Goal: Information Seeking & Learning: Learn about a topic

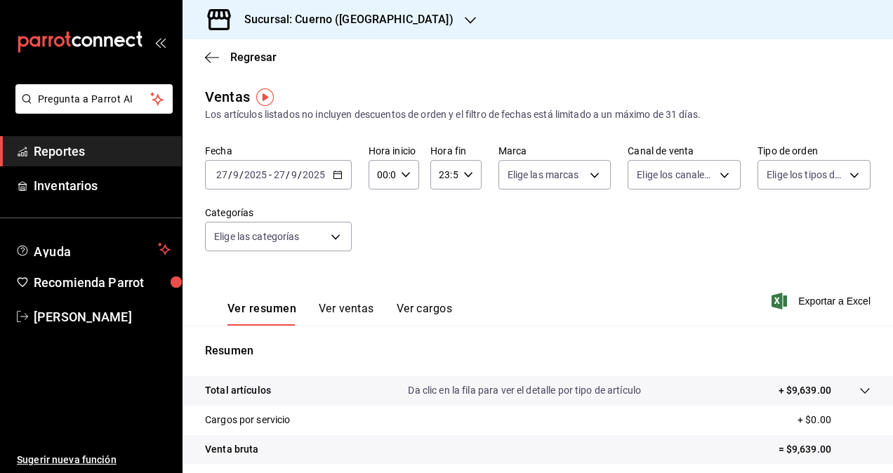
click at [71, 150] on font "Reportes" at bounding box center [59, 151] width 51 height 15
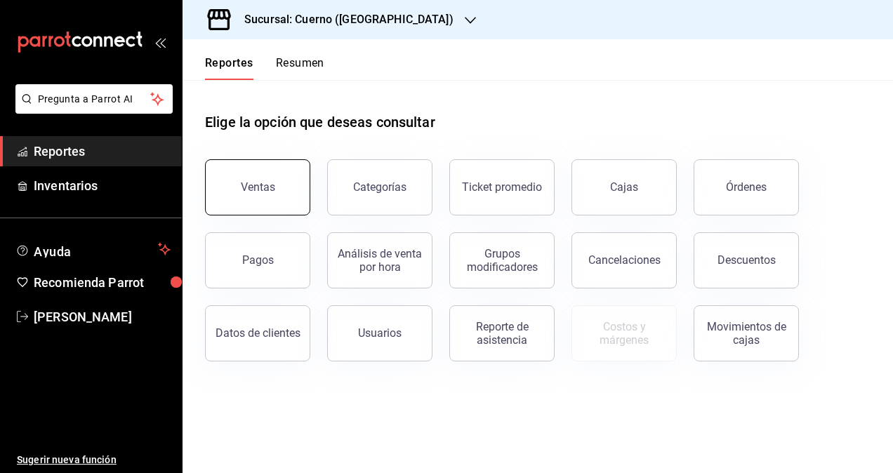
click at [277, 179] on button "Ventas" at bounding box center [257, 187] width 105 height 56
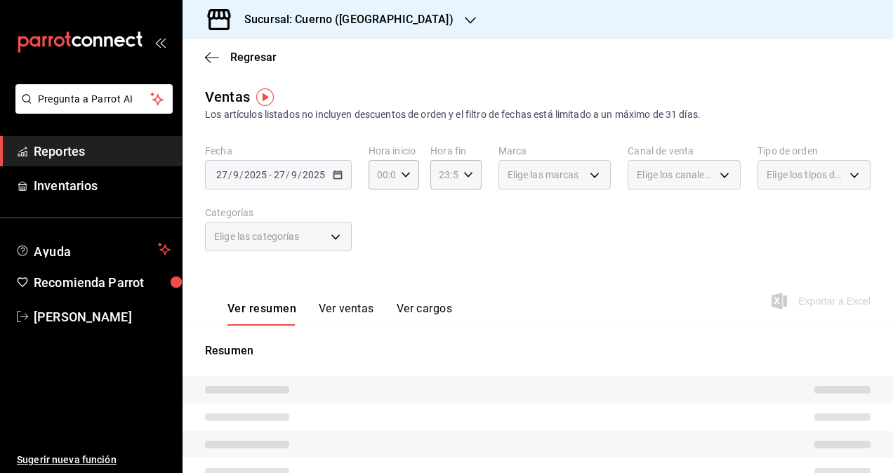
click at [359, 23] on h3 "Sucursal: Cuerno ([GEOGRAPHIC_DATA])" at bounding box center [343, 19] width 220 height 17
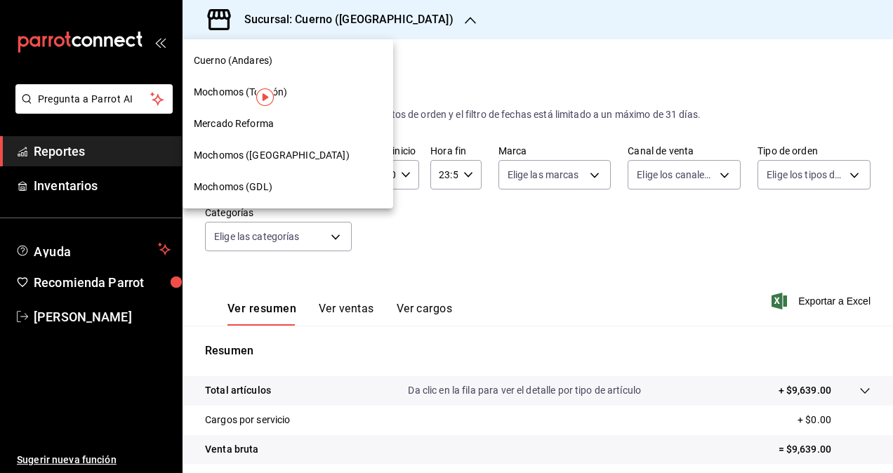
click at [246, 154] on span "Mochomos ([GEOGRAPHIC_DATA])" at bounding box center [272, 155] width 156 height 15
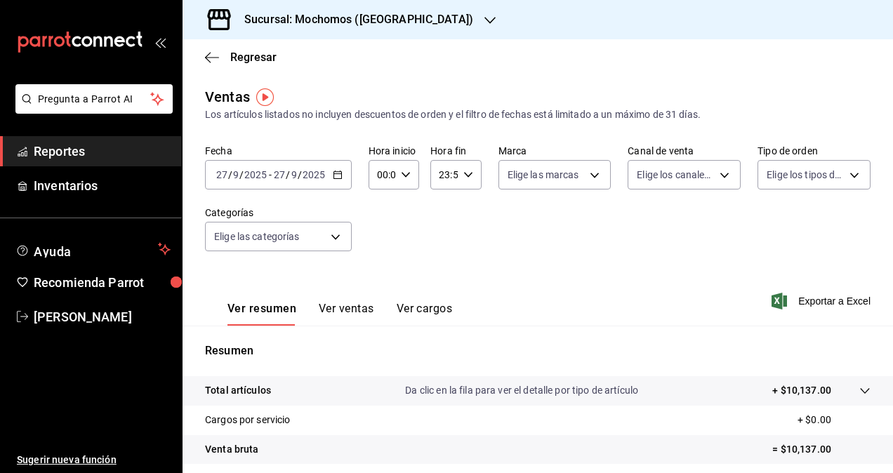
click at [399, 14] on h3 "Sucursal: Mochomos ([GEOGRAPHIC_DATA])" at bounding box center [353, 19] width 240 height 17
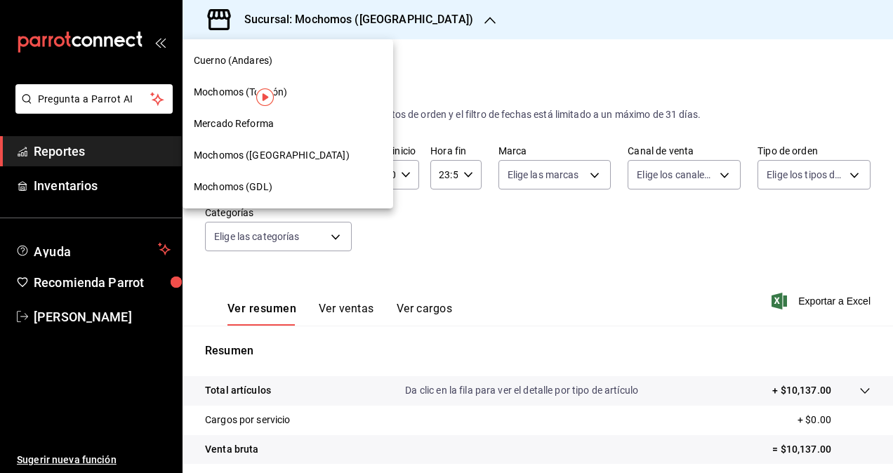
click at [225, 188] on span "Mochomos (GDL)" at bounding box center [233, 187] width 79 height 15
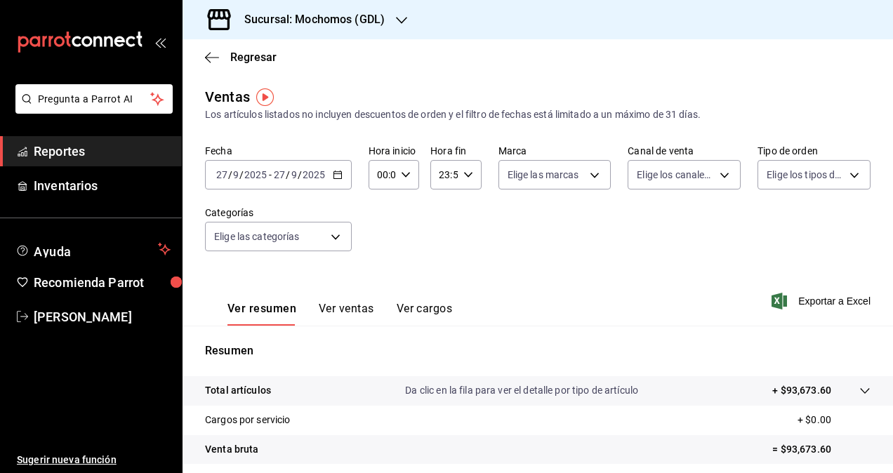
click at [346, 178] on div "[DATE] [DATE] - [DATE] [DATE]" at bounding box center [278, 174] width 147 height 29
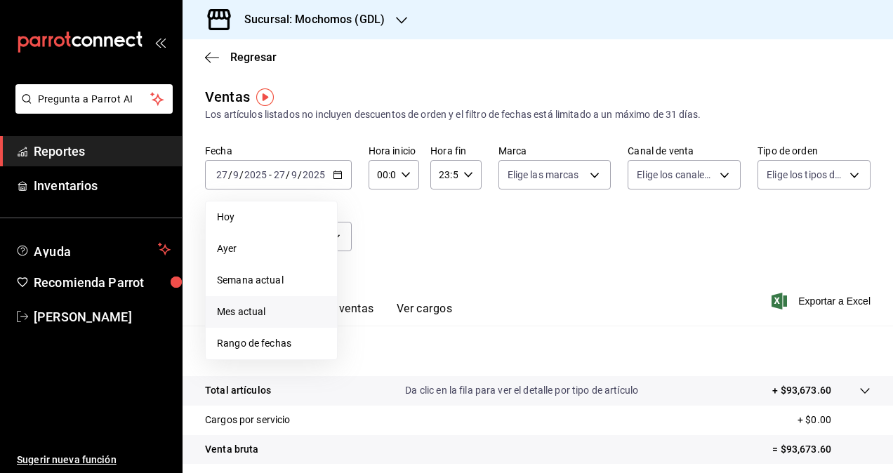
click at [242, 308] on span "Mes actual" at bounding box center [271, 312] width 109 height 15
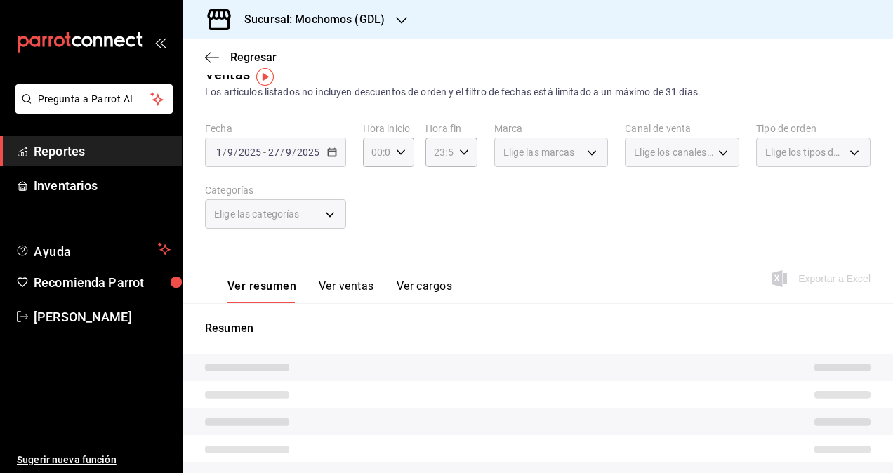
scroll to position [20, 0]
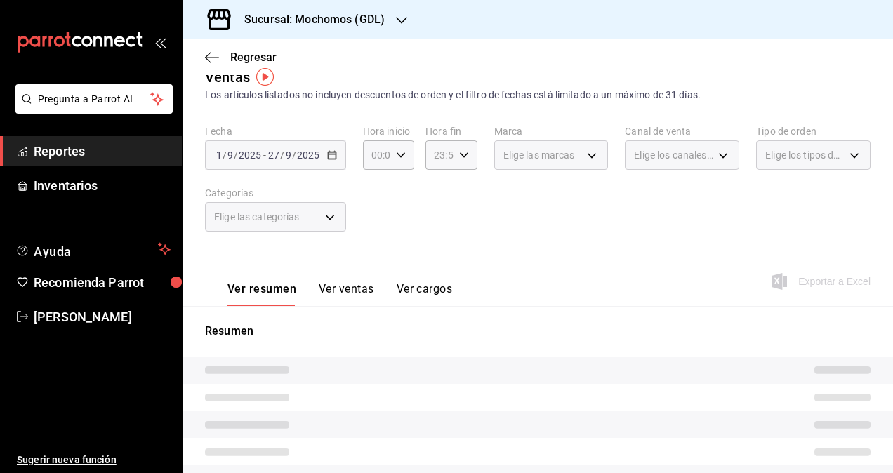
click at [339, 295] on button "Ver ventas" at bounding box center [346, 294] width 55 height 24
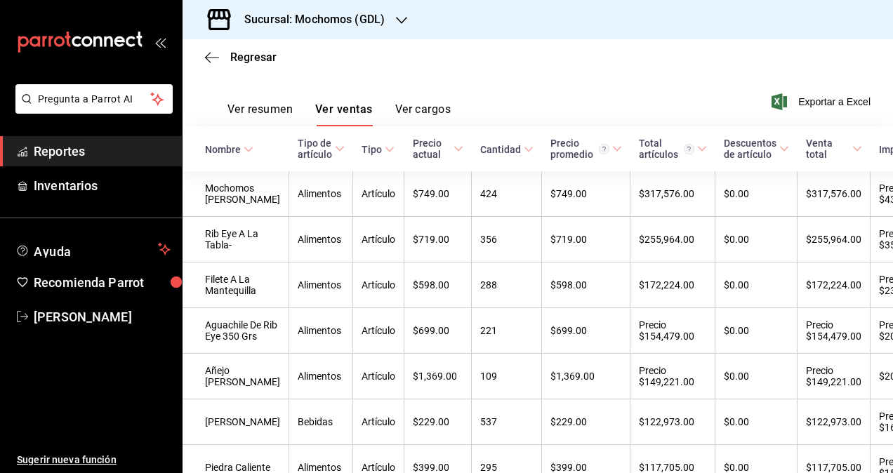
scroll to position [203, 0]
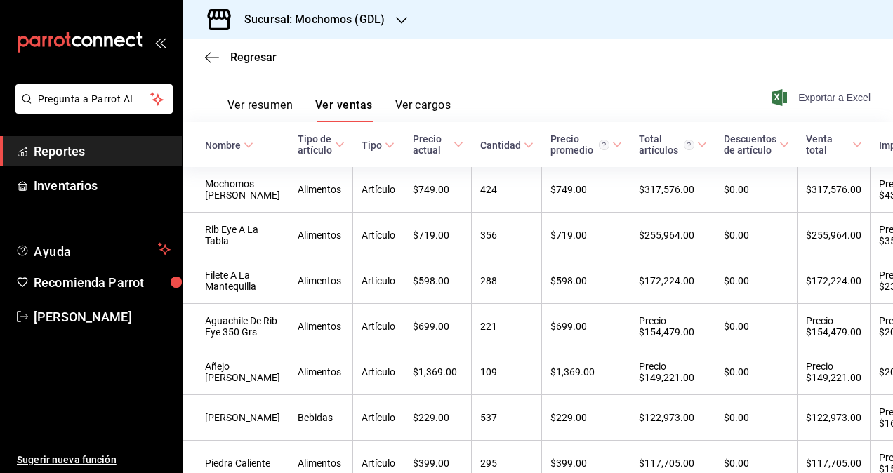
click at [812, 93] on font "Exportar a Excel" at bounding box center [834, 97] width 72 height 11
click at [382, 11] on h3 "Sucursal: Mochomos (GDL)" at bounding box center [309, 19] width 152 height 17
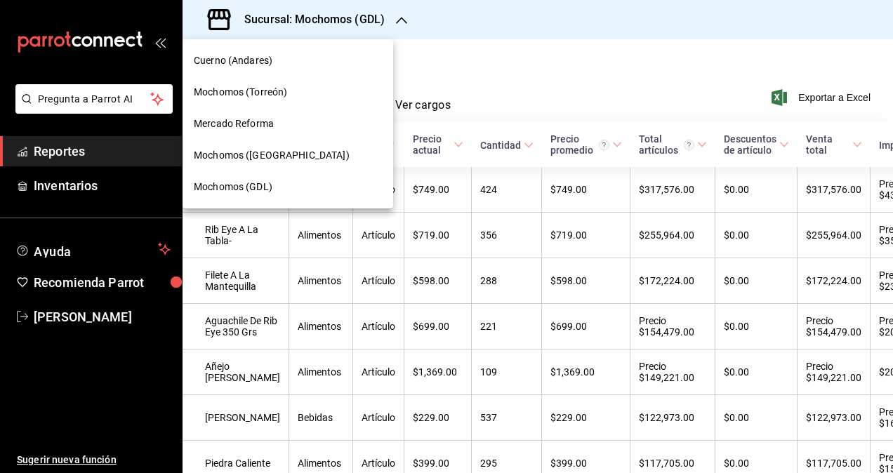
click at [234, 159] on span "Mochomos ([GEOGRAPHIC_DATA])" at bounding box center [272, 155] width 156 height 15
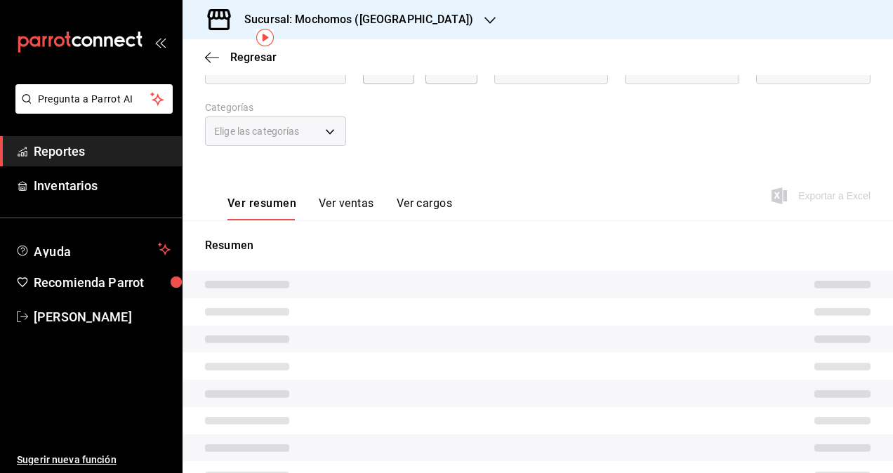
scroll to position [53, 0]
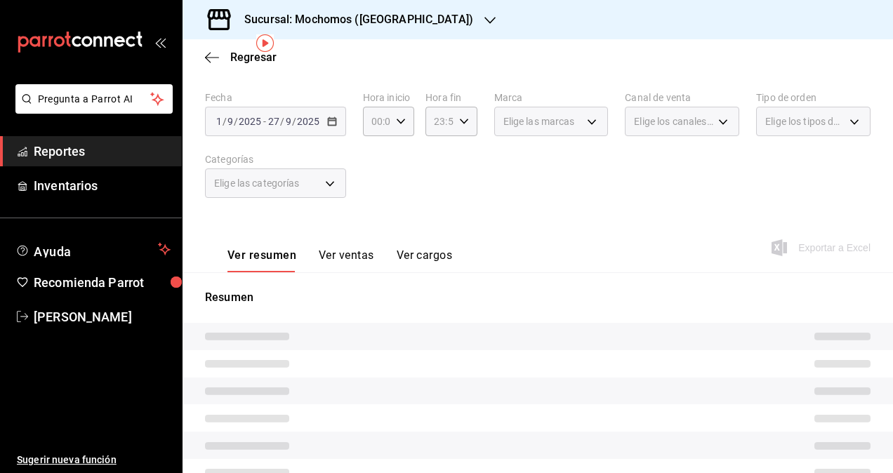
click at [330, 262] on button "Ver ventas" at bounding box center [346, 260] width 55 height 24
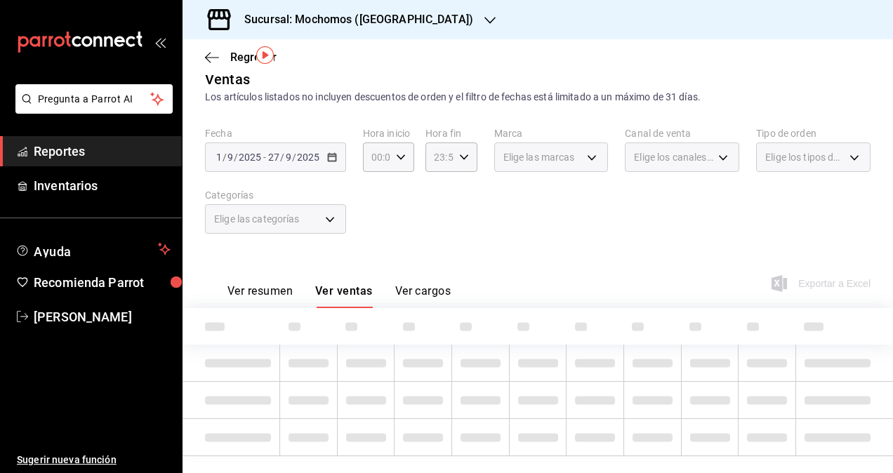
scroll to position [45, 0]
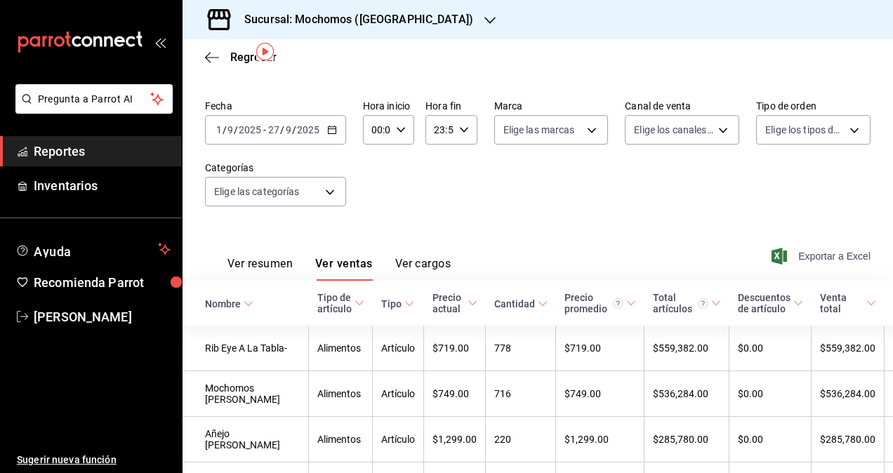
click at [801, 255] on font "Exportar a Excel" at bounding box center [834, 256] width 72 height 11
click at [418, 21] on div "Sucursal: Mochomos ([GEOGRAPHIC_DATA])" at bounding box center [347, 19] width 307 height 39
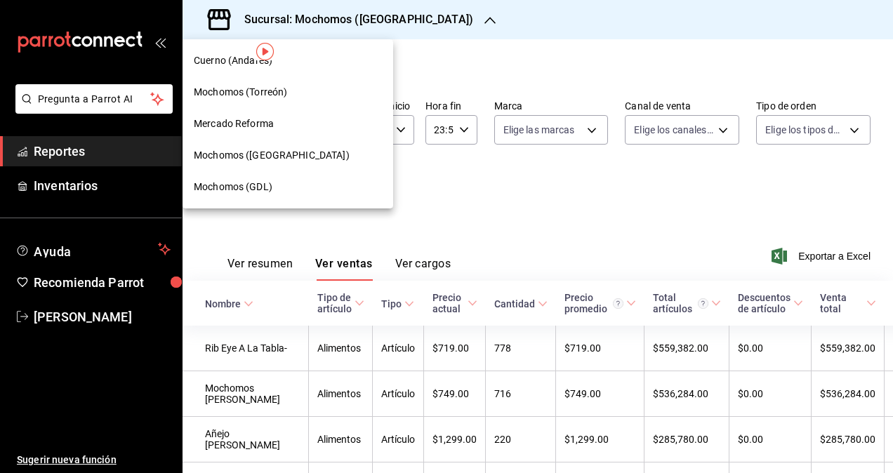
click at [477, 41] on div at bounding box center [446, 236] width 893 height 473
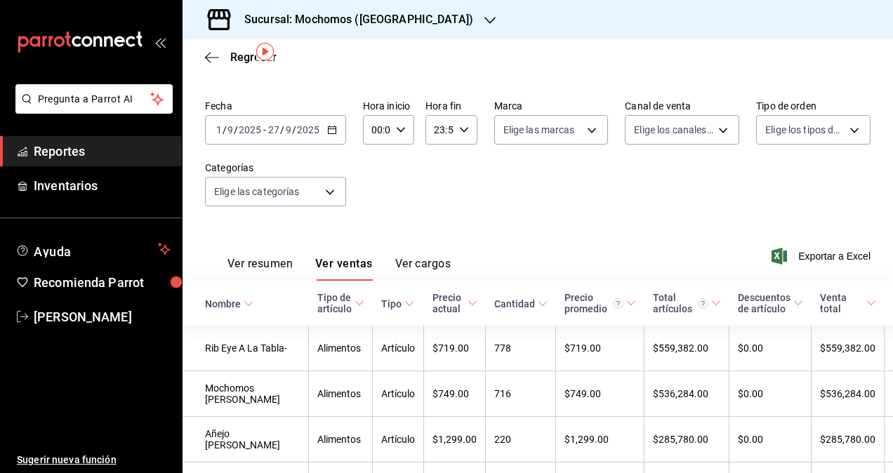
click at [331, 128] on icon "button" at bounding box center [332, 130] width 10 height 10
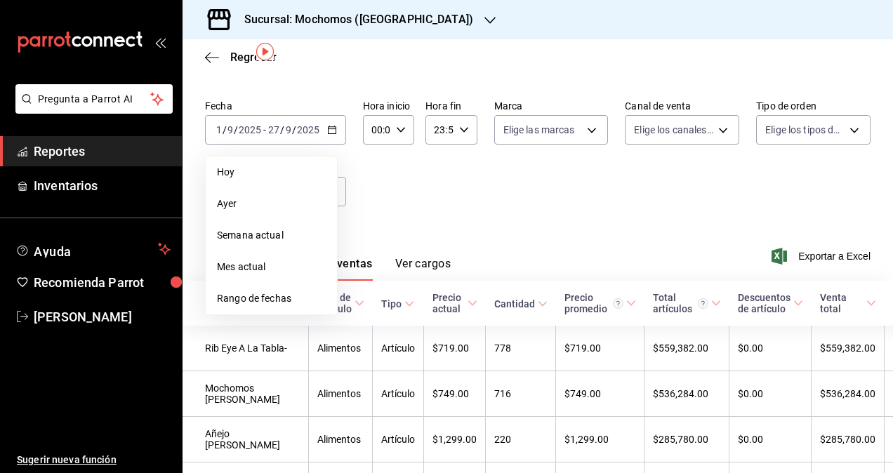
click at [394, 3] on div "Sucursal: Mochomos ([GEOGRAPHIC_DATA])" at bounding box center [347, 19] width 307 height 39
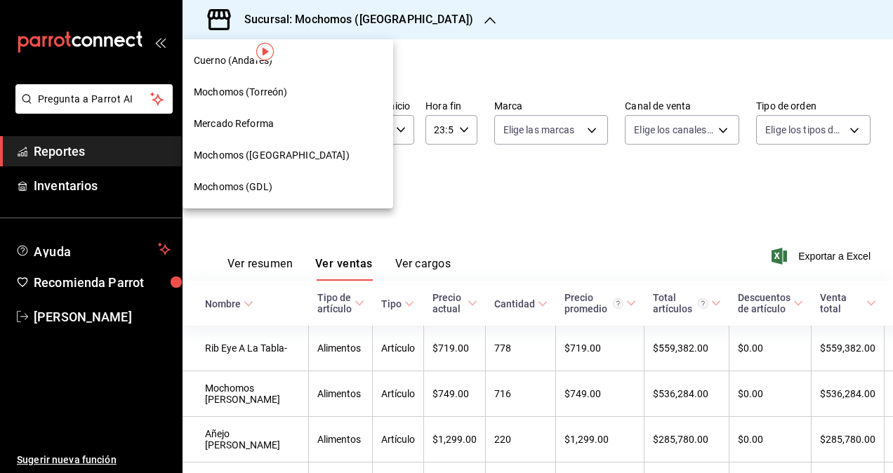
click at [254, 189] on span "Mochomos (GDL)" at bounding box center [233, 187] width 79 height 15
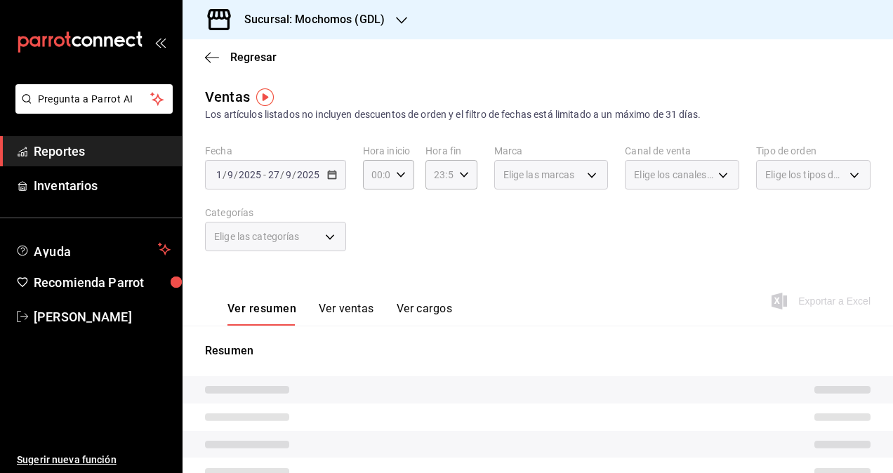
click at [332, 182] on div "[DATE] [DATE] - [DATE] [DATE]" at bounding box center [275, 174] width 141 height 29
click at [331, 180] on div "[DATE] [DATE] - [DATE] [DATE]" at bounding box center [275, 174] width 141 height 29
click at [282, 173] on span "/" at bounding box center [282, 174] width 4 height 11
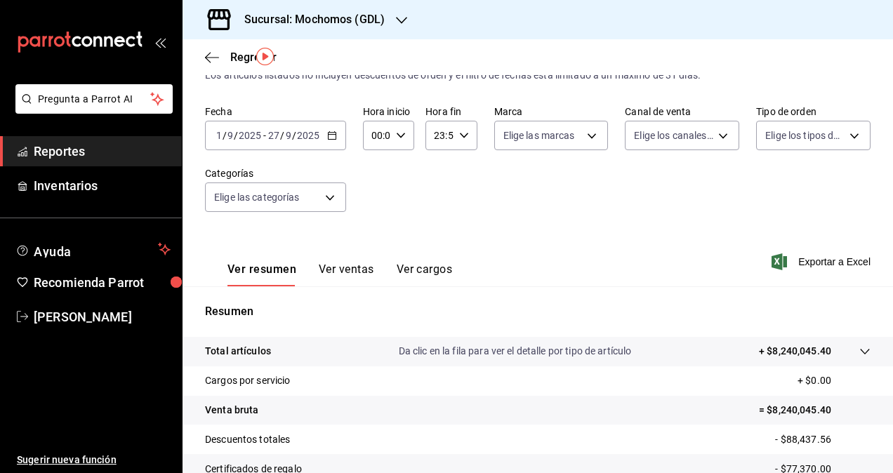
scroll to position [39, 0]
click at [45, 142] on span "Reportes" at bounding box center [102, 151] width 137 height 19
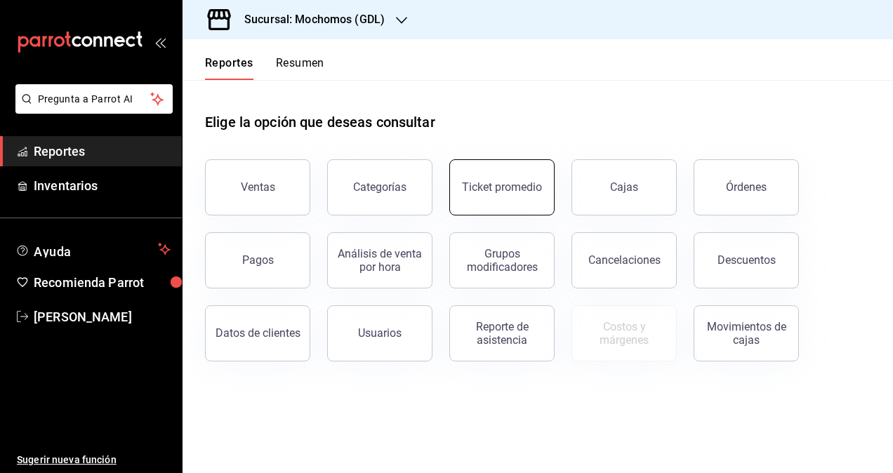
click at [522, 183] on div "Ticket promedio" at bounding box center [502, 186] width 80 height 13
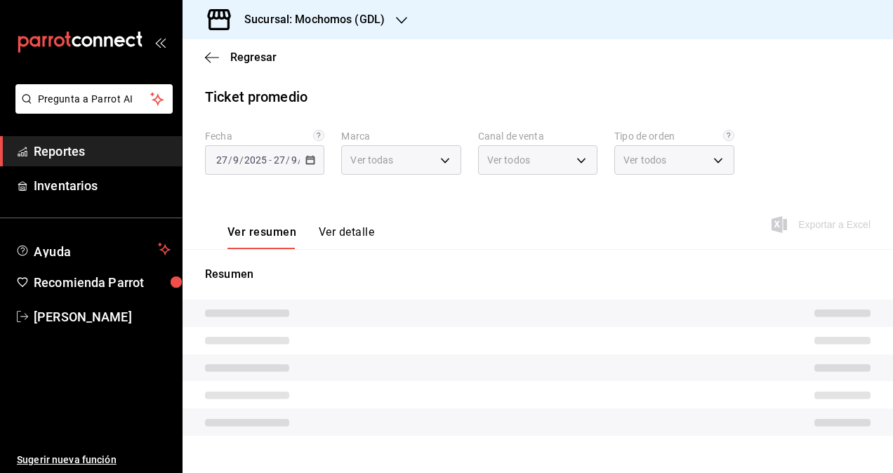
type input "36c25d4a-7cb0-456c-a434-e981d54830bc,9cac9703-0c5a-4d8b-addd-5b6b571d65b9"
type input "PARROT,UBER_EATS,RAPPI,DIDI_FOOD,ONLINE"
type input "c3d0baef-30c0-4718-9d76-caab43e27316,13c4cc4a-99d2-42c0-ba96-c3de8c08c13d,7b791…"
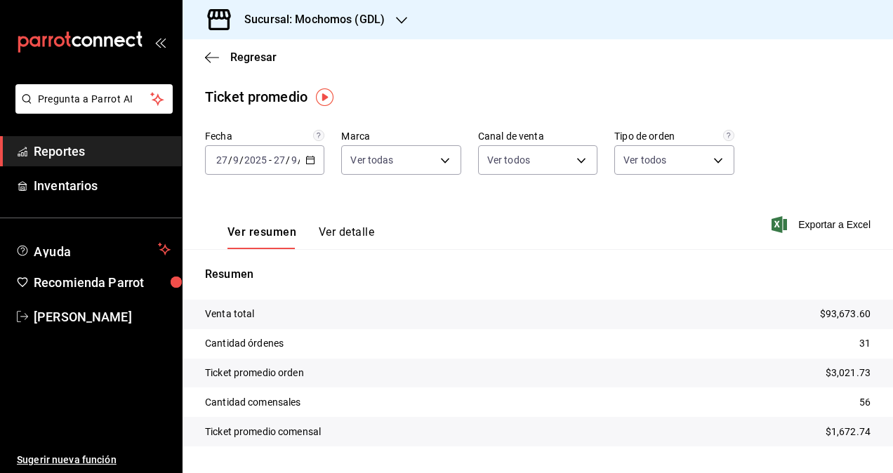
click at [310, 159] on \(Stroke\) "button" at bounding box center [311, 159] width 8 height 1
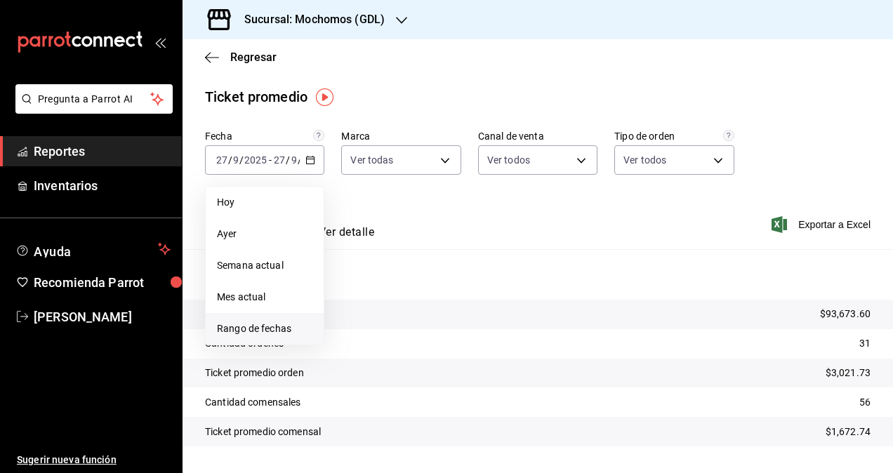
click at [253, 334] on span "Rango de fechas" at bounding box center [264, 328] width 95 height 15
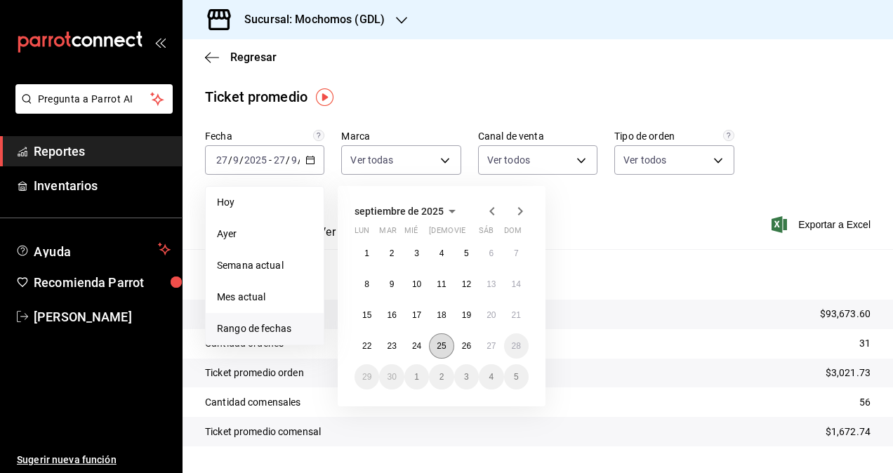
click at [441, 349] on abbr "25" at bounding box center [440, 346] width 9 height 10
click at [655, 261] on div "Resumen Venta total $93,673.60 Cantidad órdenes 31 Ticket promedio orden $3,021…" at bounding box center [537, 356] width 710 height 214
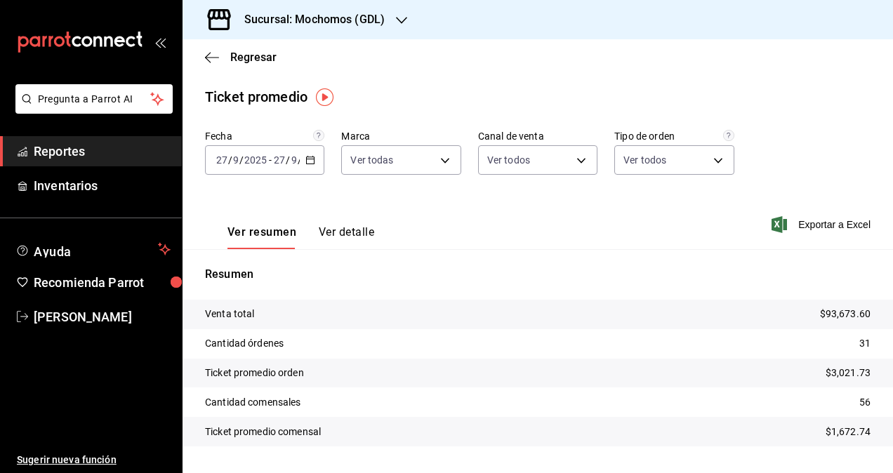
click at [310, 159] on \(Stroke\) "button" at bounding box center [311, 159] width 8 height 1
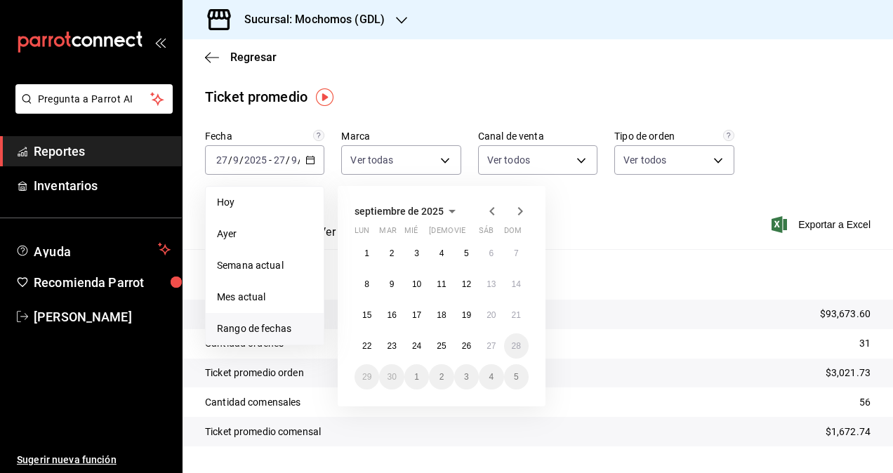
click at [268, 326] on span "Rango de fechas" at bounding box center [264, 328] width 95 height 15
click at [443, 345] on abbr "25" at bounding box center [440, 346] width 9 height 10
click at [466, 349] on abbr "26" at bounding box center [466, 346] width 9 height 10
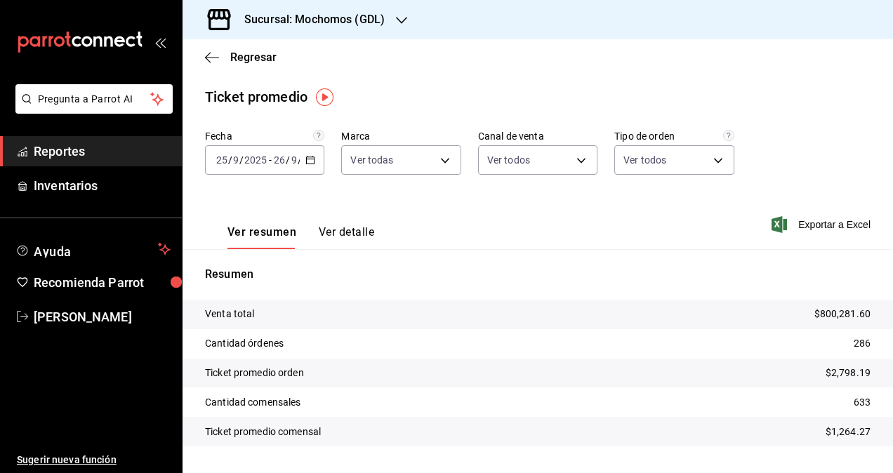
click at [309, 163] on icon "button" at bounding box center [310, 160] width 10 height 10
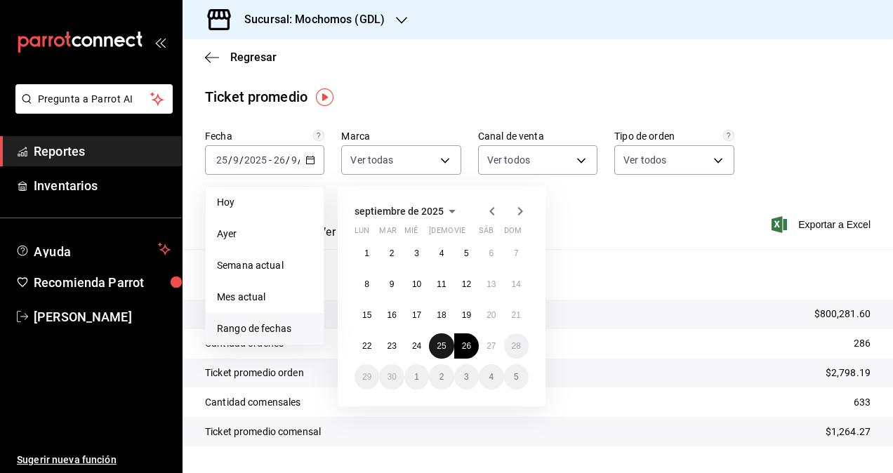
click at [448, 349] on button "25" at bounding box center [441, 345] width 25 height 25
click at [588, 283] on div "Resumen Venta total $800,281.60 Cantidad órdenes 286 Ticket promedio orden $2,7…" at bounding box center [537, 364] width 710 height 197
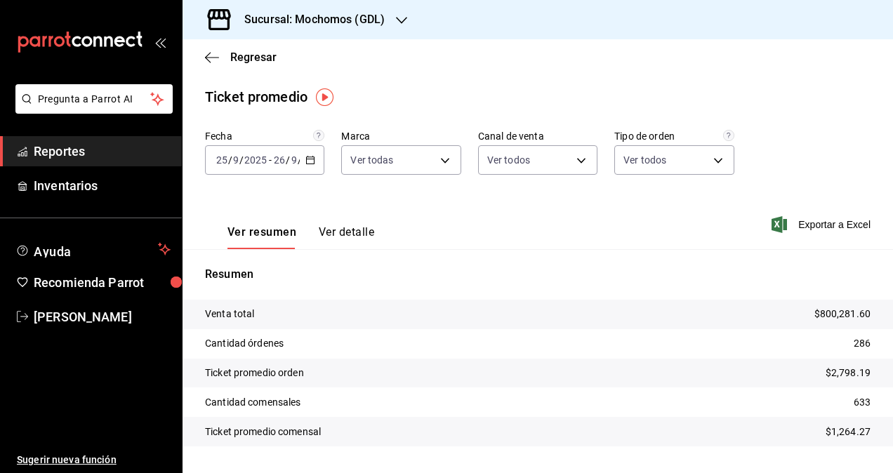
click at [522, 214] on div "Ver resumen Ver detalle Exportar a Excel" at bounding box center [537, 221] width 710 height 58
click at [310, 160] on icon "button" at bounding box center [310, 160] width 10 height 10
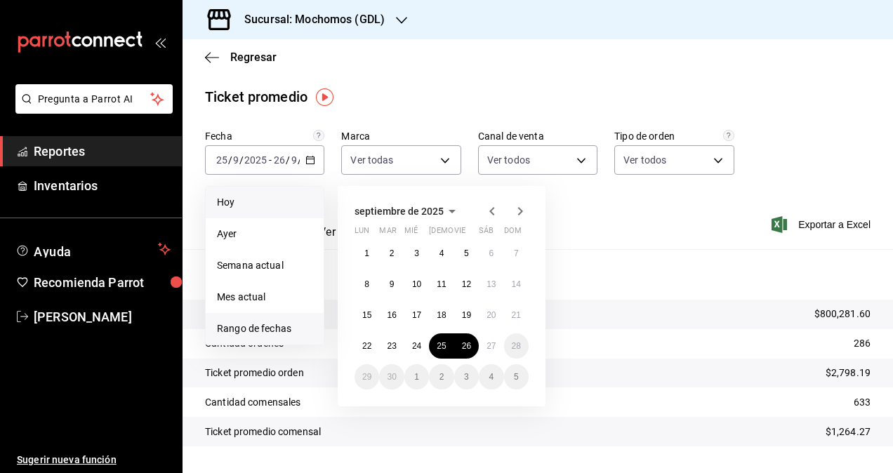
click at [232, 208] on span "Hoy" at bounding box center [264, 202] width 95 height 15
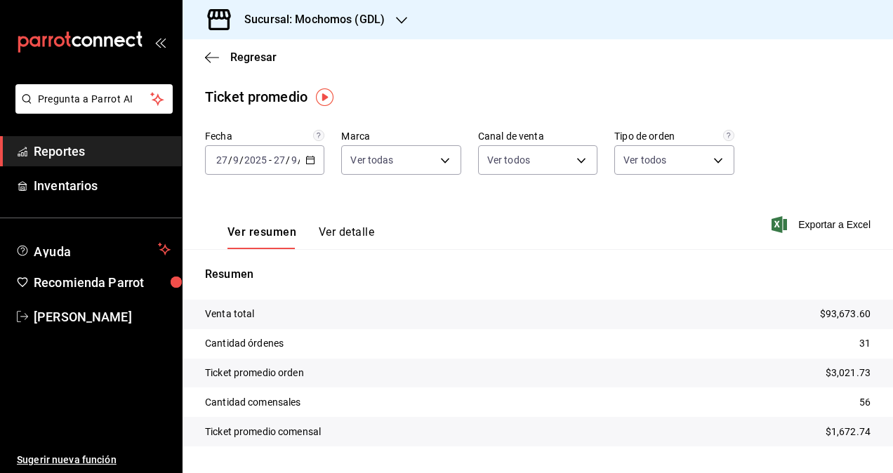
click at [312, 162] on icon "button" at bounding box center [310, 160] width 10 height 10
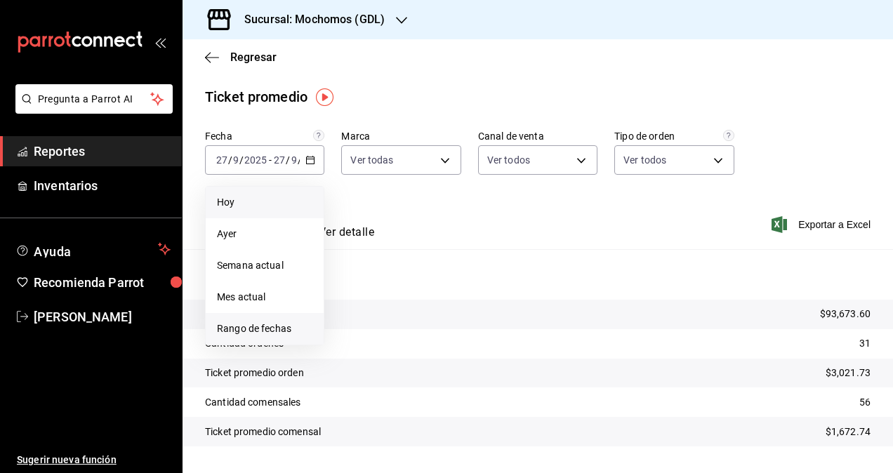
click at [243, 331] on span "Rango de fechas" at bounding box center [264, 328] width 95 height 15
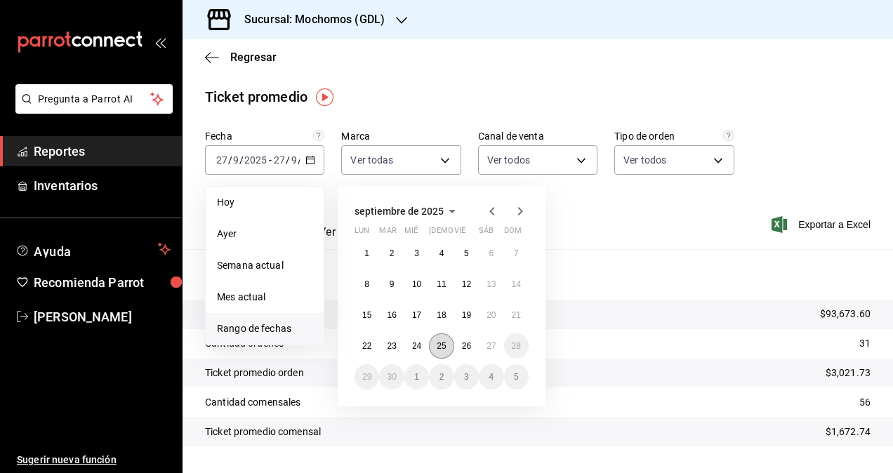
click at [448, 342] on button "25" at bounding box center [441, 345] width 25 height 25
click at [441, 342] on abbr "25" at bounding box center [440, 346] width 9 height 10
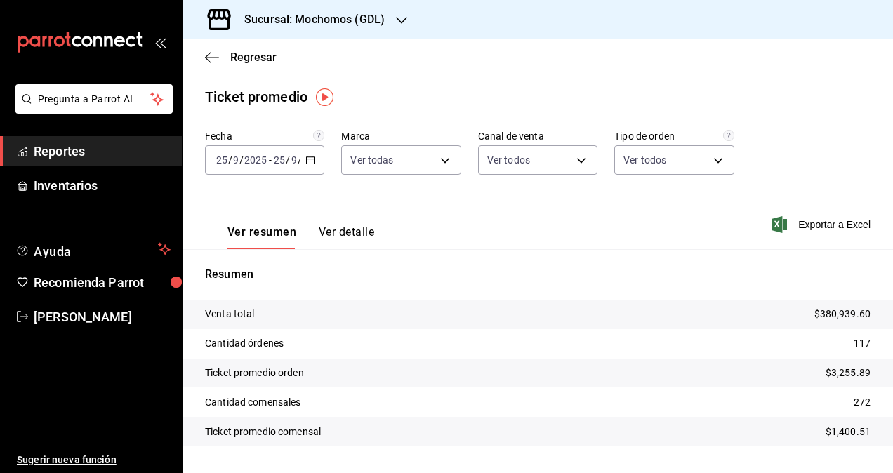
click at [444, 220] on div "Ver resumen Ver detalle Exportar a Excel" at bounding box center [537, 221] width 710 height 58
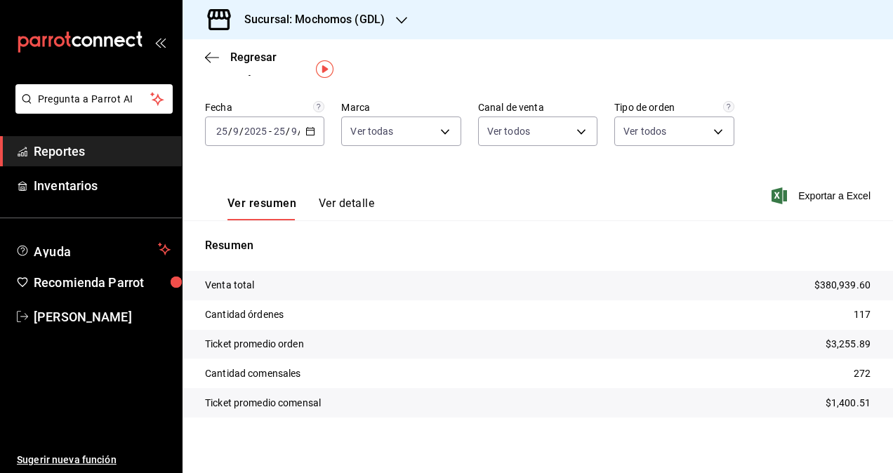
scroll to position [35, 0]
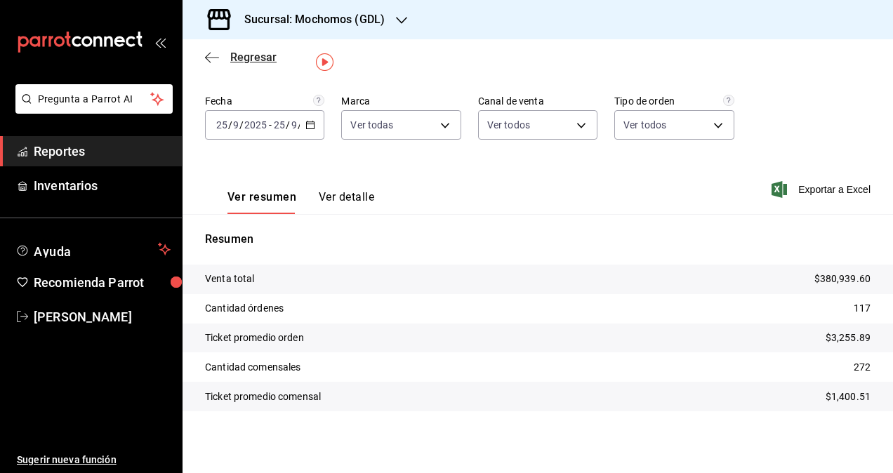
click at [231, 60] on span "Regresar" at bounding box center [253, 57] width 46 height 13
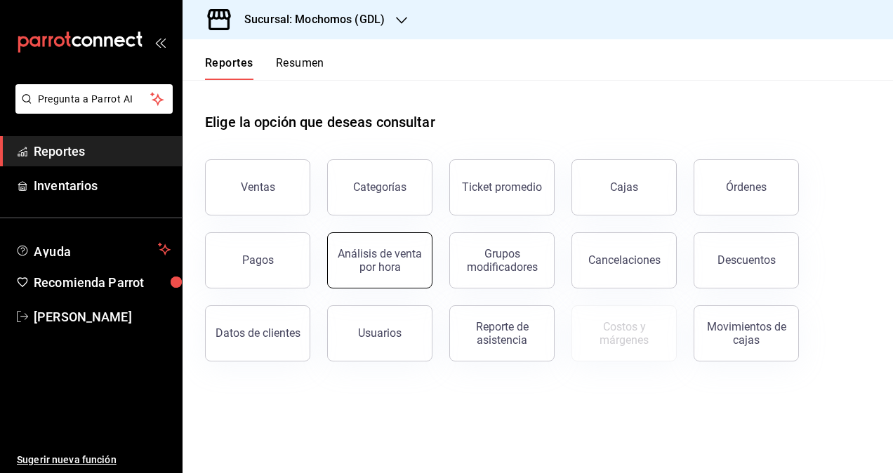
click at [387, 280] on button "Análisis de venta por hora" at bounding box center [379, 260] width 105 height 56
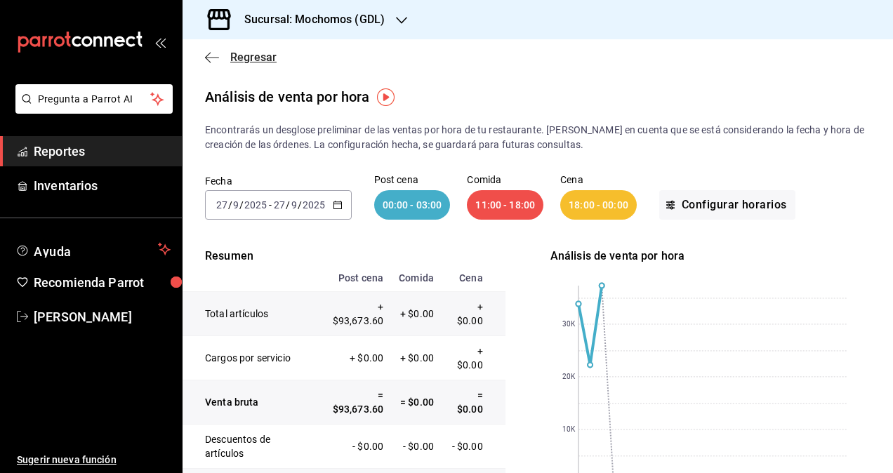
click at [241, 58] on span "Regresar" at bounding box center [253, 57] width 46 height 13
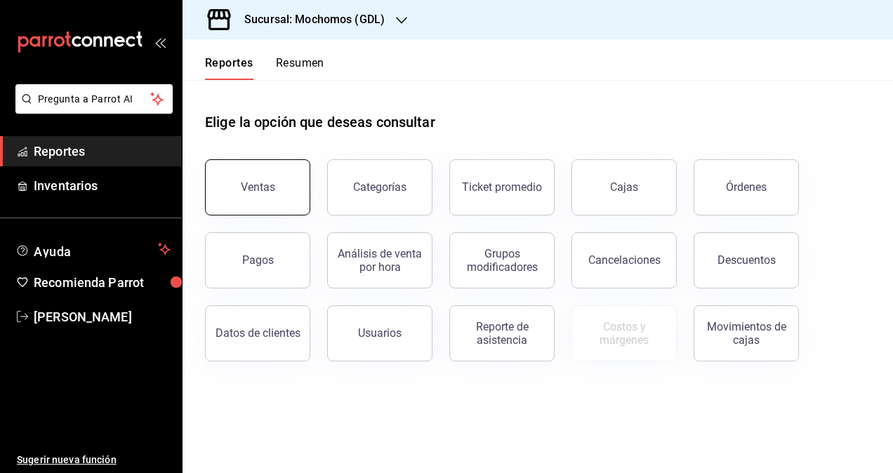
click at [279, 182] on button "Ventas" at bounding box center [257, 187] width 105 height 56
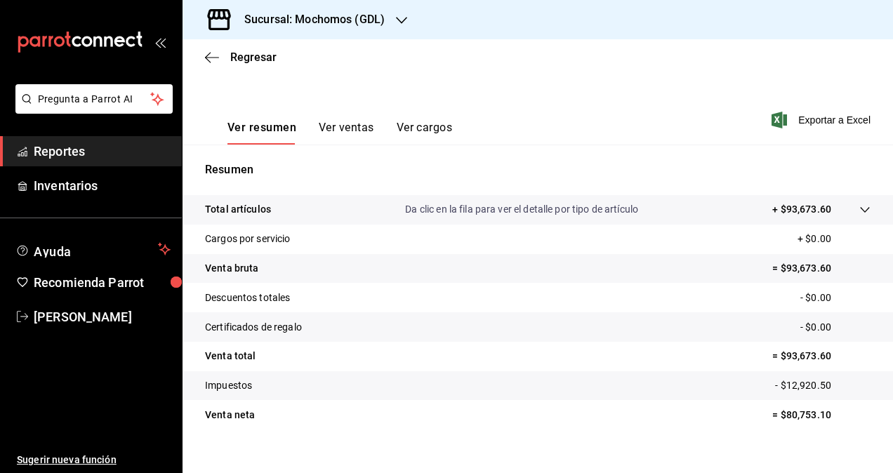
scroll to position [180, 0]
click at [353, 125] on button "Ver ventas" at bounding box center [346, 134] width 55 height 24
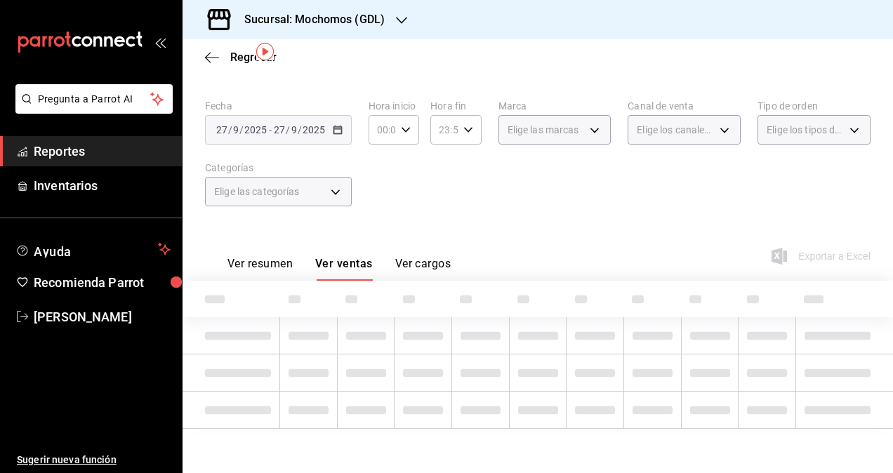
scroll to position [180, 0]
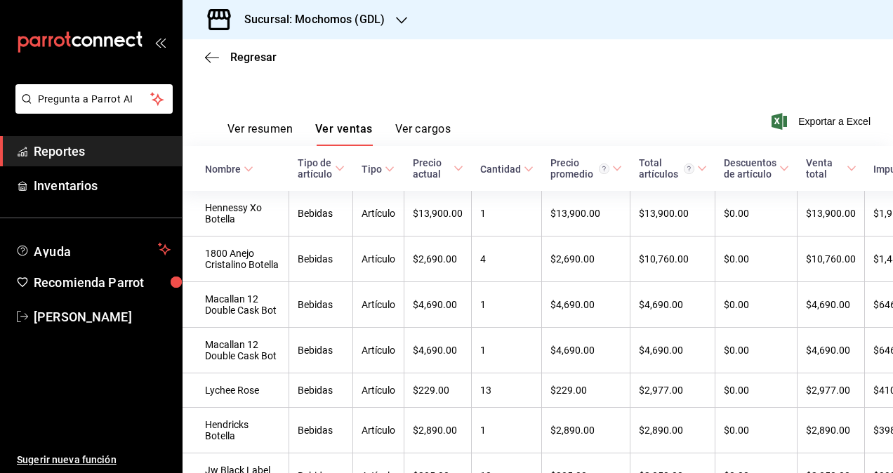
click at [250, 127] on button "Ver resumen" at bounding box center [259, 134] width 65 height 24
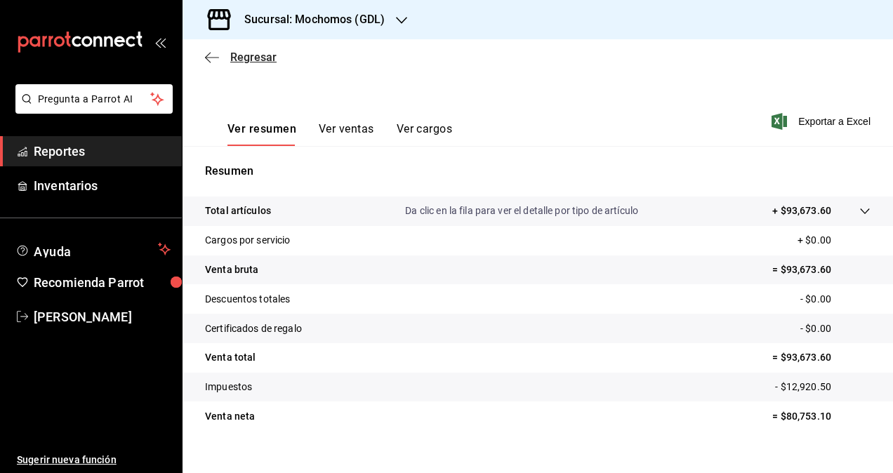
click at [233, 60] on span "Regresar" at bounding box center [253, 57] width 46 height 13
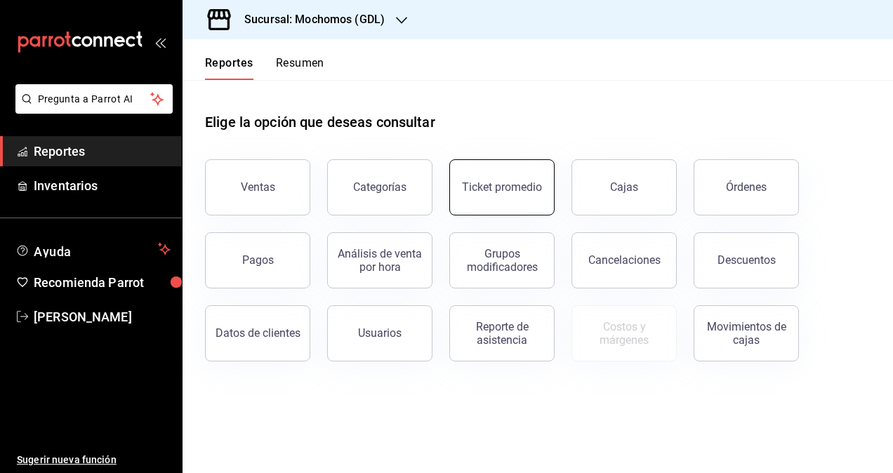
click at [514, 191] on div "Ticket promedio" at bounding box center [502, 186] width 80 height 13
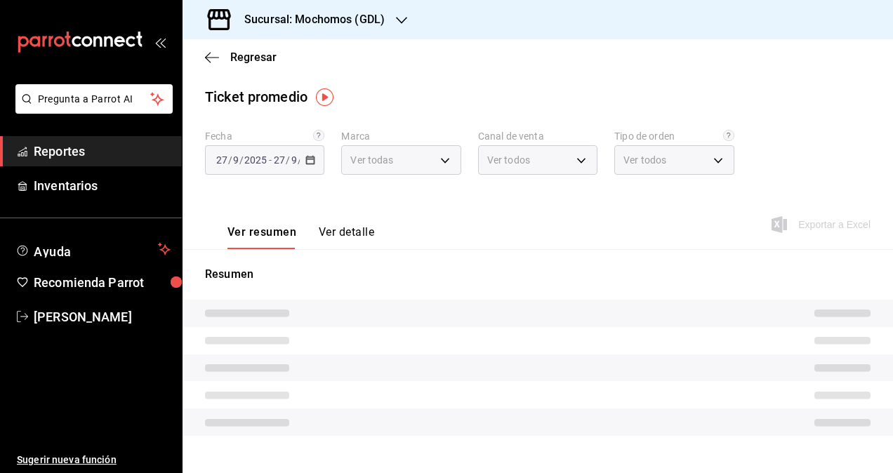
type input "36c25d4a-7cb0-456c-a434-e981d54830bc,9cac9703-0c5a-4d8b-addd-5b6b571d65b9"
type input "PARROT,UBER_EATS,RAPPI,DIDI_FOOD,ONLINE"
type input "c3d0baef-30c0-4718-9d76-caab43e27316,13c4cc4a-99d2-42c0-ba96-c3de8c08c13d,7b791…"
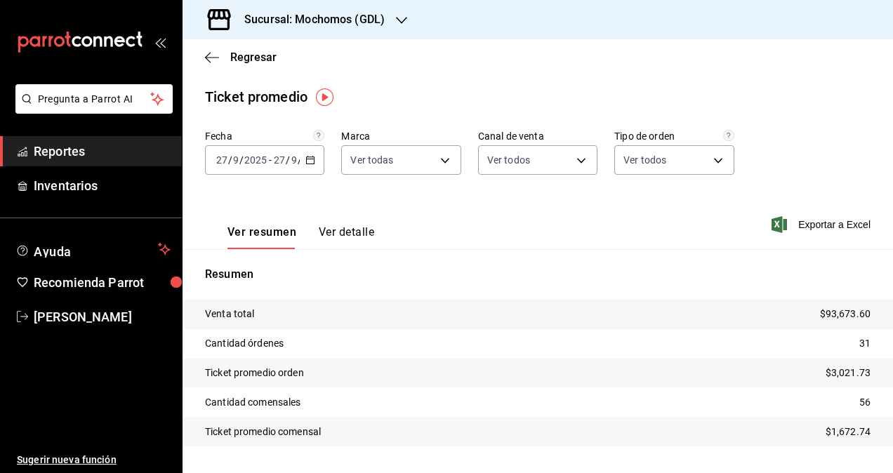
click at [307, 159] on icon "button" at bounding box center [310, 160] width 10 height 10
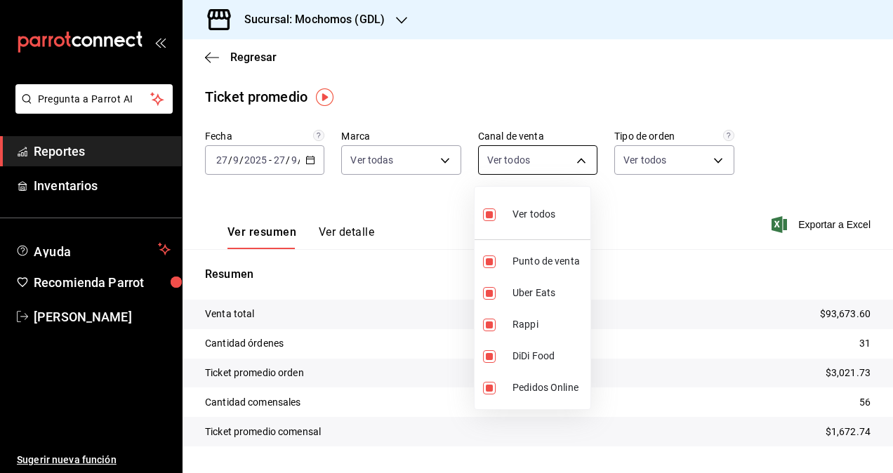
click at [491, 162] on body "Pregunta a Parrot AI Reportes Inventarios Ayuda Recomienda Parrot Daniel Yañez …" at bounding box center [446, 236] width 893 height 473
click at [218, 67] on div at bounding box center [446, 236] width 893 height 473
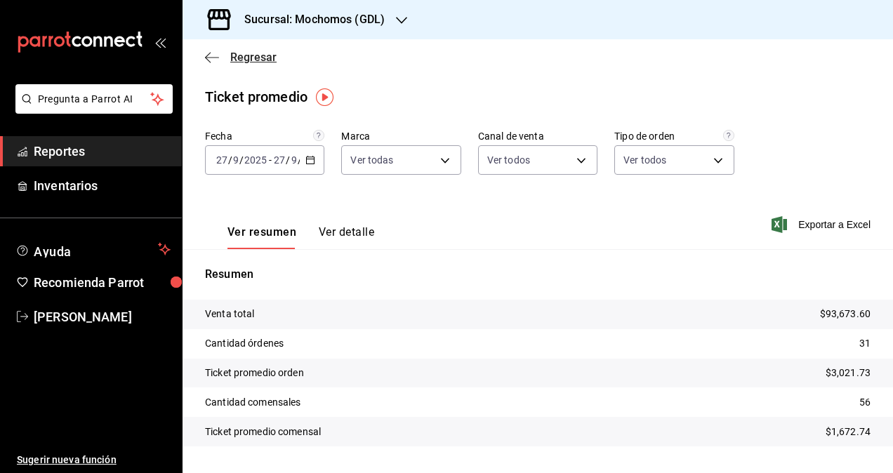
click at [214, 58] on icon "button" at bounding box center [212, 57] width 14 height 13
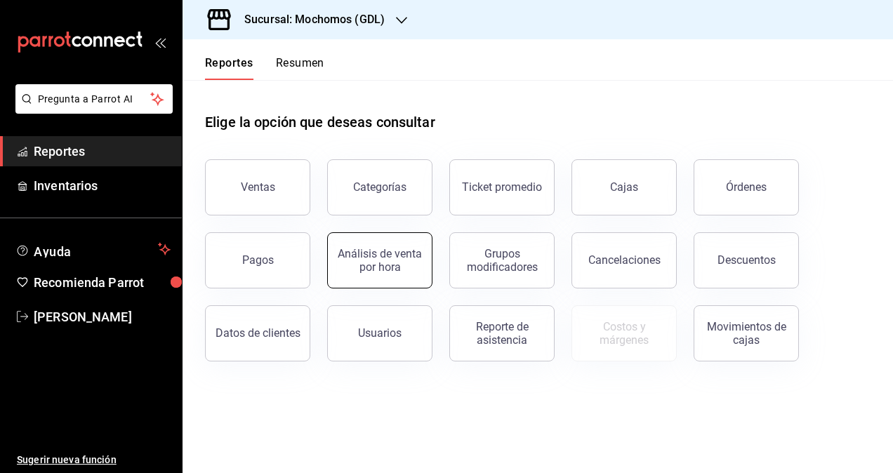
click at [384, 262] on div "Análisis de venta por hora" at bounding box center [379, 260] width 87 height 27
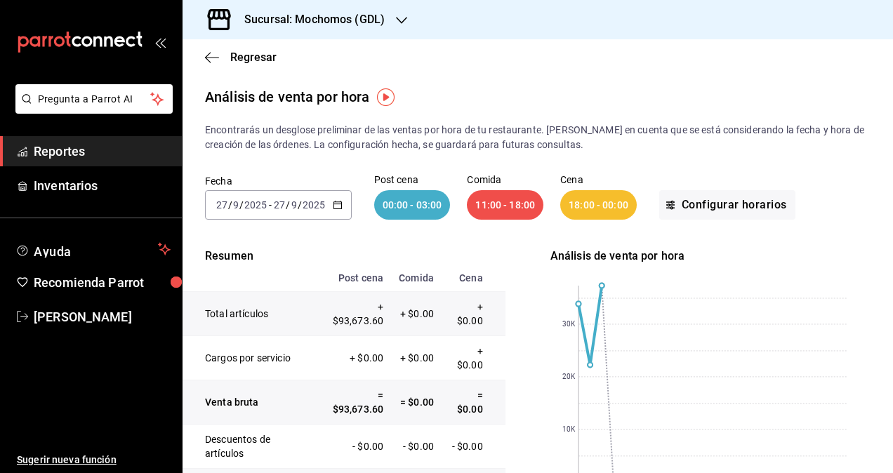
click at [338, 205] on icon "button" at bounding box center [338, 205] width 10 height 10
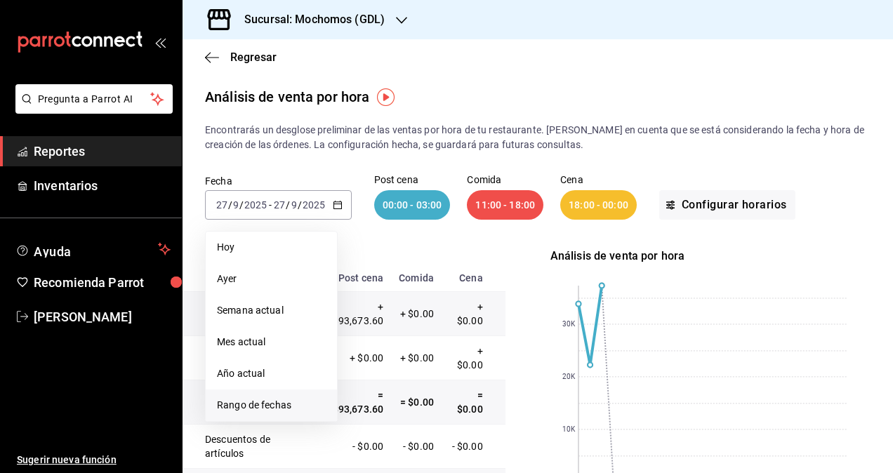
click at [244, 406] on span "Rango de fechas" at bounding box center [271, 405] width 109 height 15
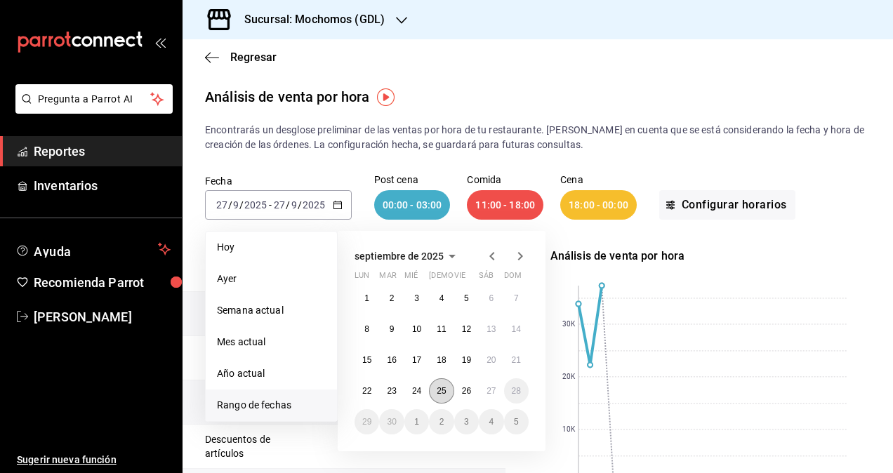
click at [437, 395] on abbr "25" at bounding box center [440, 391] width 9 height 10
click at [441, 393] on abbr "25" at bounding box center [440, 391] width 9 height 10
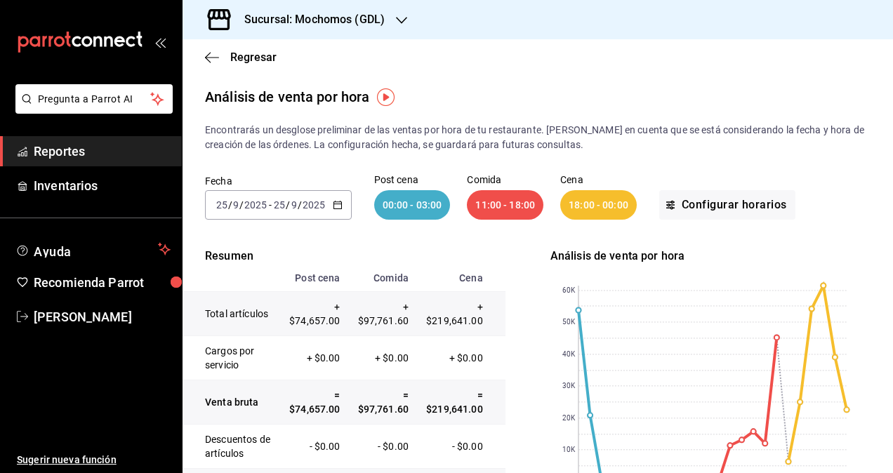
click at [338, 206] on icon "button" at bounding box center [338, 205] width 10 height 10
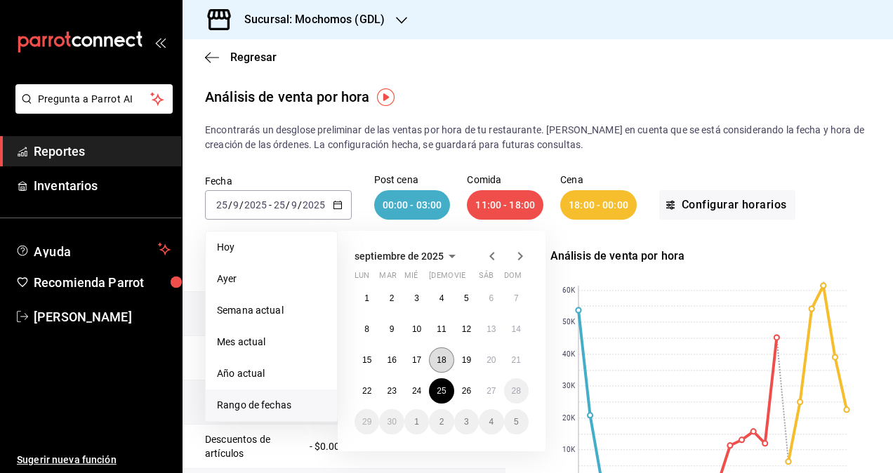
click at [441, 353] on button "18" at bounding box center [441, 359] width 25 height 25
click at [679, 153] on div "Fecha 2025-09-25 25 / 9 / 2025 - 2025-09-25 25 / 9 / 2025 Hoy Ayer Semana actua…" at bounding box center [537, 197] width 665 height 90
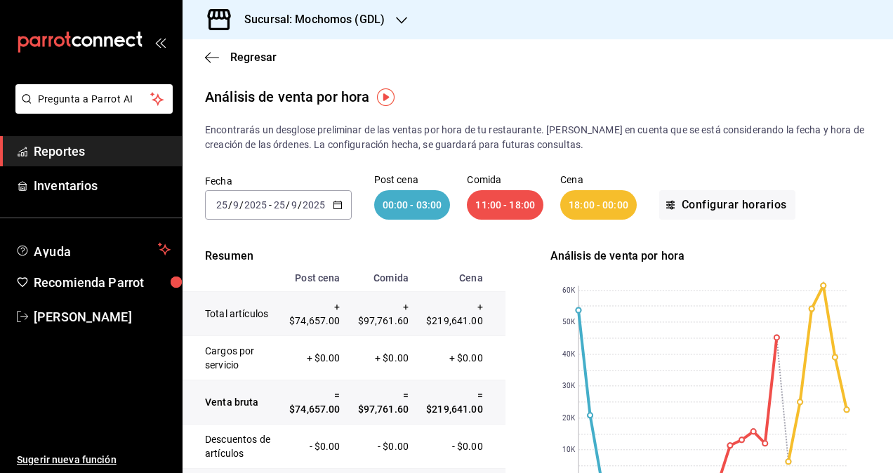
click at [389, 92] on img "button" at bounding box center [386, 97] width 18 height 18
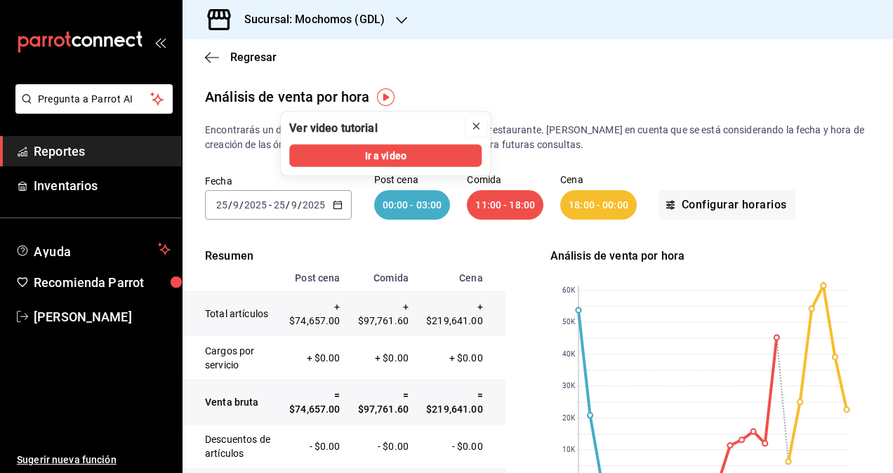
click at [476, 124] on icon "close" at bounding box center [475, 126] width 11 height 11
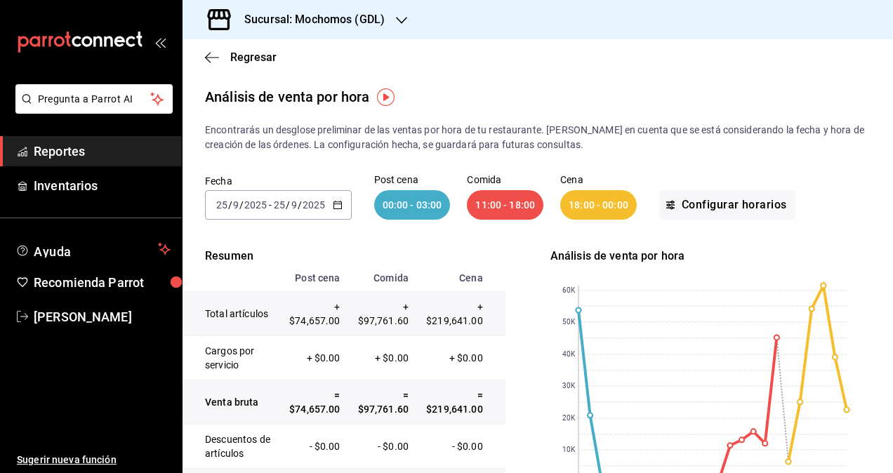
click at [338, 203] on icon "button" at bounding box center [338, 205] width 10 height 10
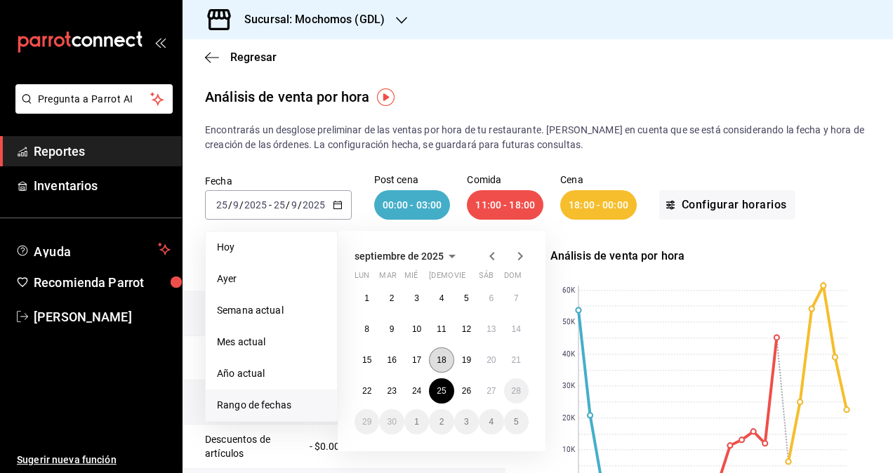
click at [441, 355] on abbr "18" at bounding box center [440, 360] width 9 height 10
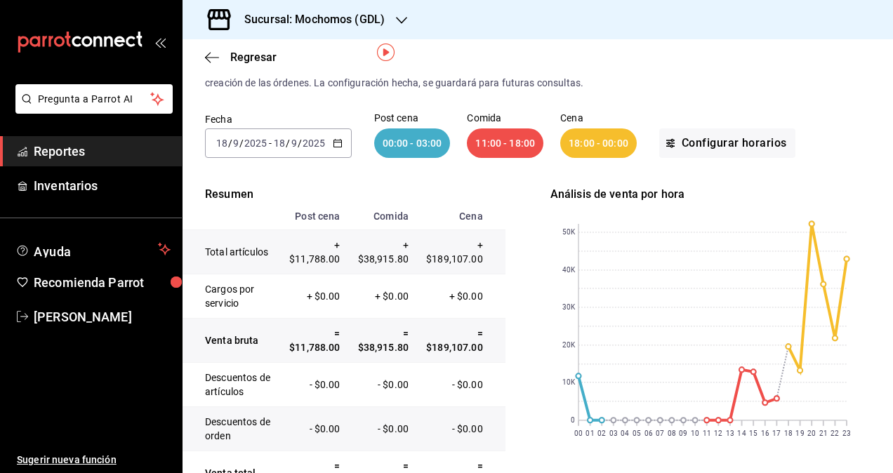
scroll to position [32, 0]
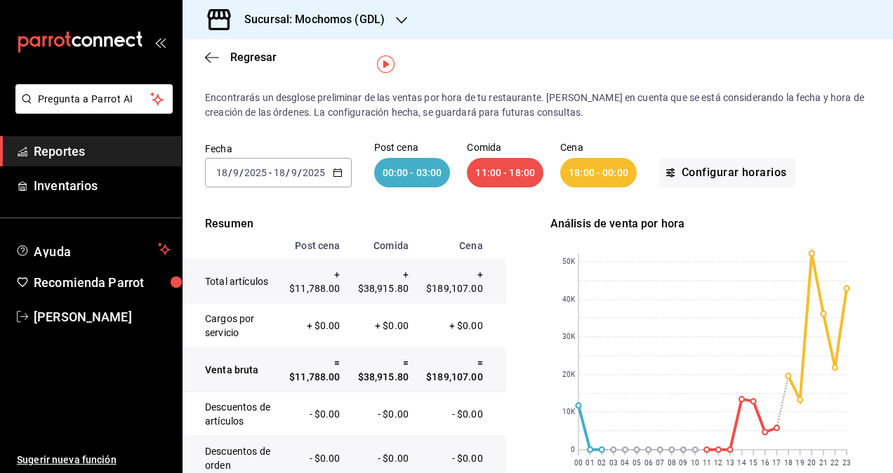
click at [338, 173] on icon "button" at bounding box center [338, 173] width 10 height 10
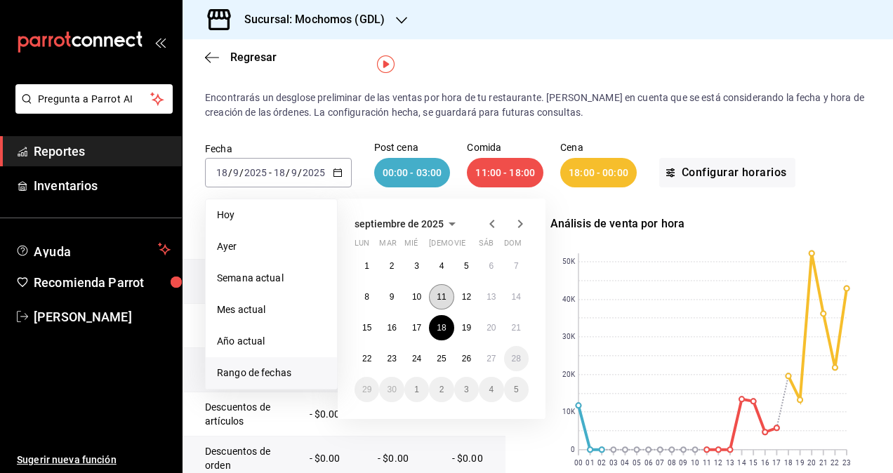
click at [439, 295] on abbr "11" at bounding box center [440, 297] width 9 height 10
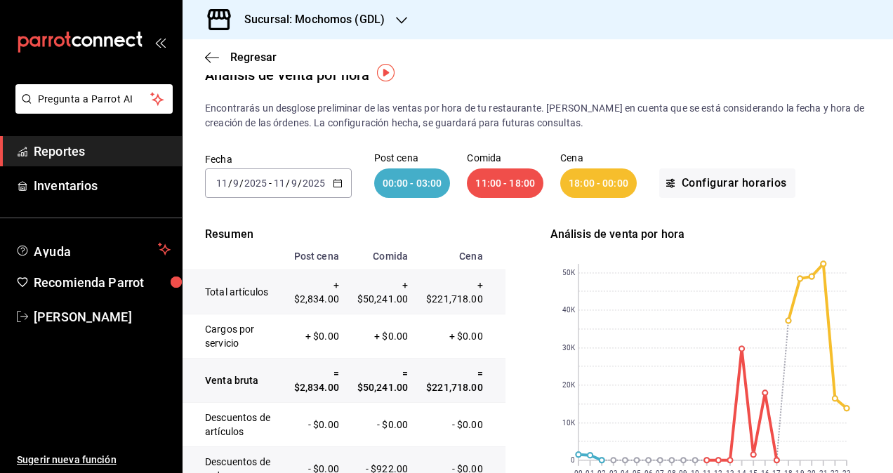
scroll to position [24, 0]
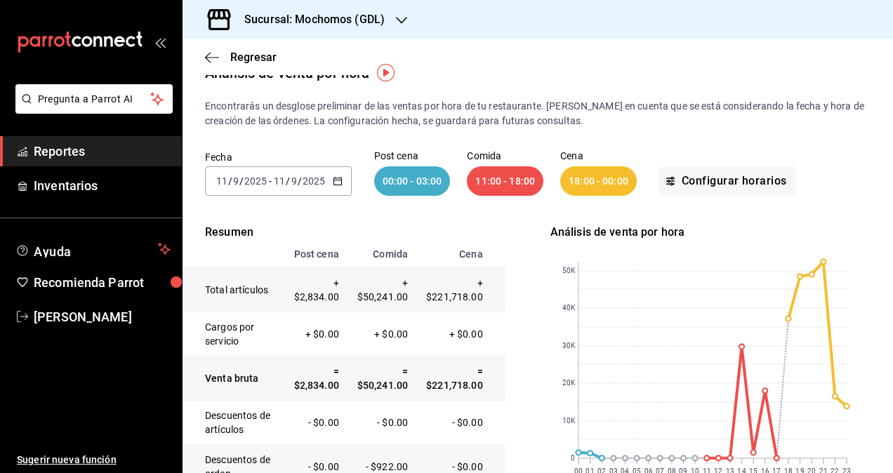
click at [333, 182] on icon "button" at bounding box center [338, 181] width 10 height 10
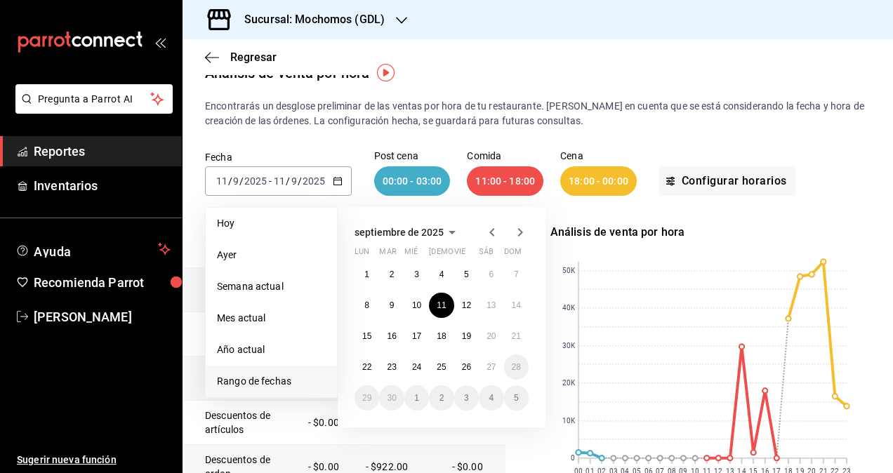
click at [488, 231] on icon "button" at bounding box center [491, 232] width 17 height 17
click at [488, 235] on icon "button" at bounding box center [491, 232] width 17 height 17
click at [441, 397] on abbr "31" at bounding box center [440, 398] width 9 height 10
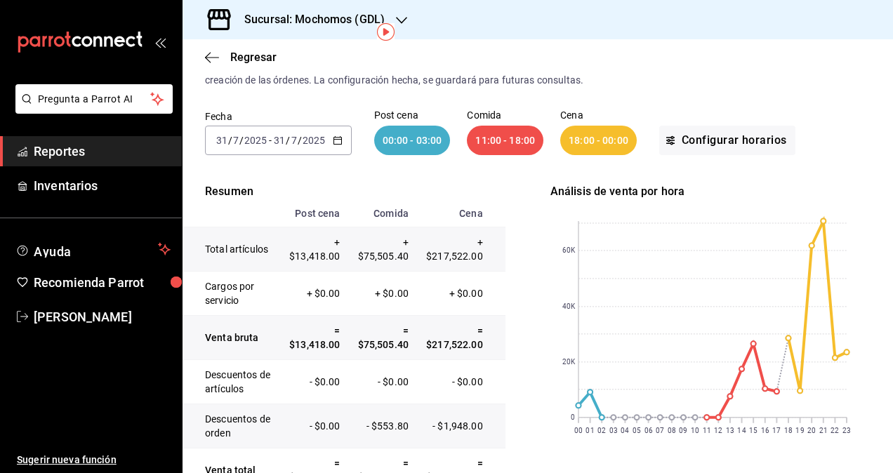
scroll to position [38, 0]
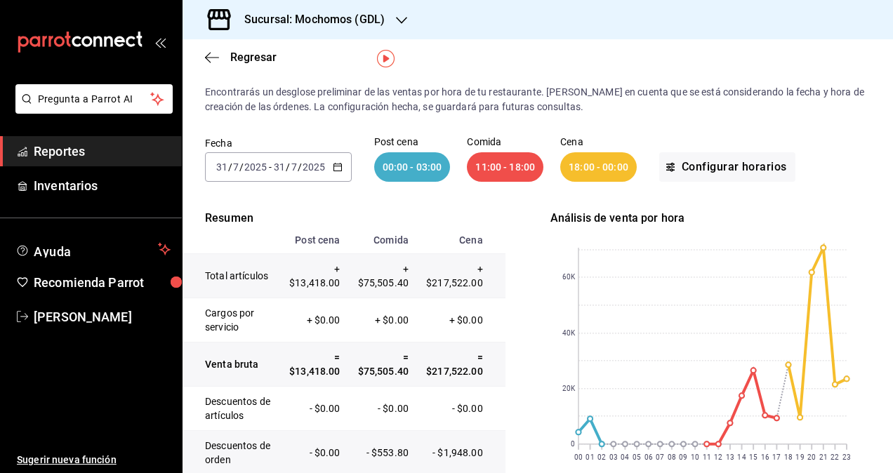
click at [340, 167] on icon "button" at bounding box center [338, 167] width 10 height 10
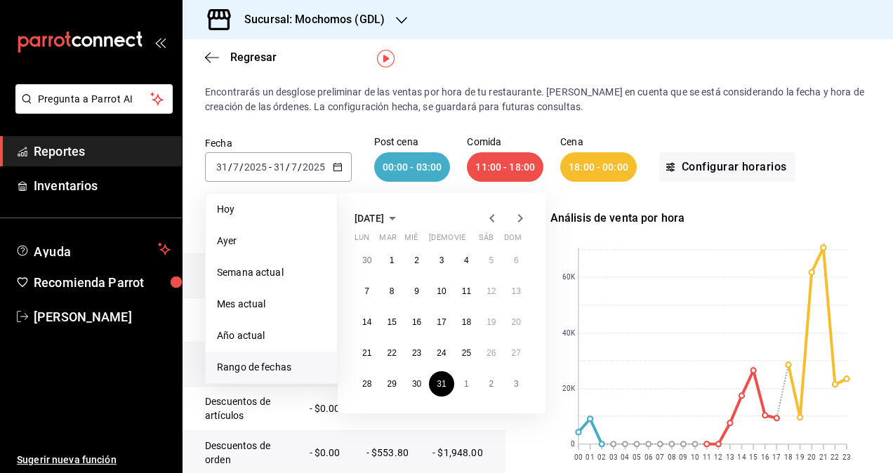
click at [523, 122] on div "Fecha 2025-07-31 31 / 7 / 2025 - 2025-07-31 31 / 7 / 2025 Hoy Ayer Semana actua…" at bounding box center [537, 159] width 665 height 90
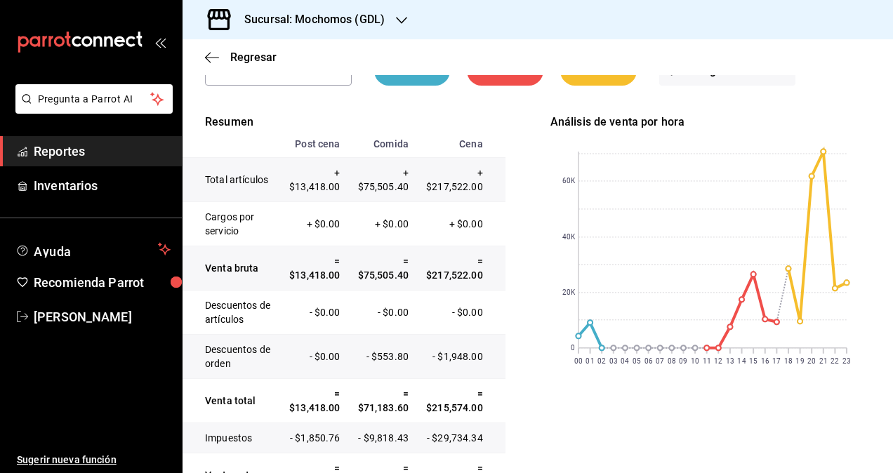
scroll to position [0, 0]
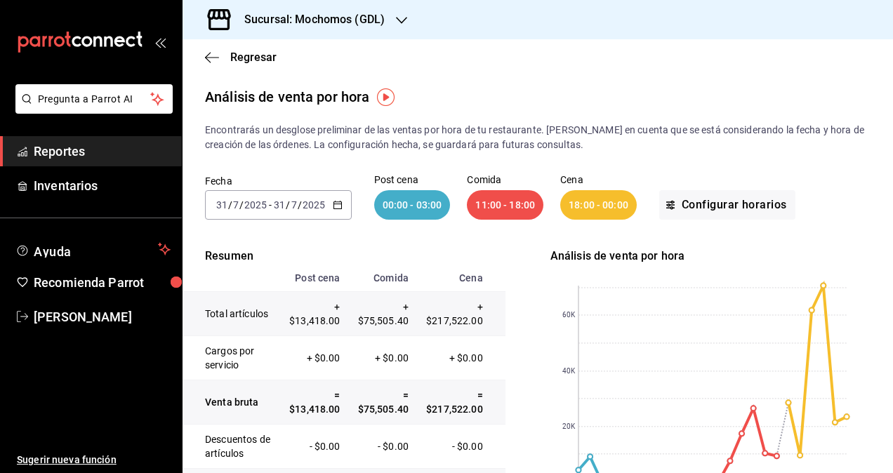
click at [335, 203] on icon "button" at bounding box center [338, 205] width 10 height 10
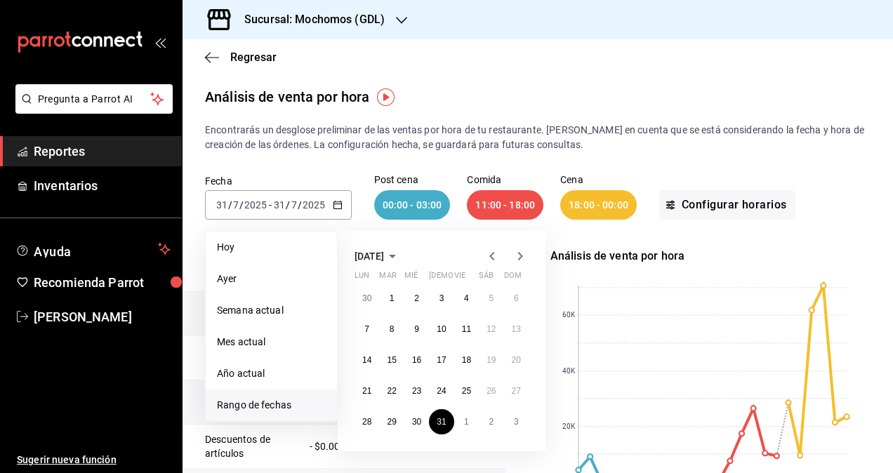
click at [521, 253] on icon "button" at bounding box center [520, 256] width 17 height 17
click at [438, 396] on button "25" at bounding box center [441, 390] width 25 height 25
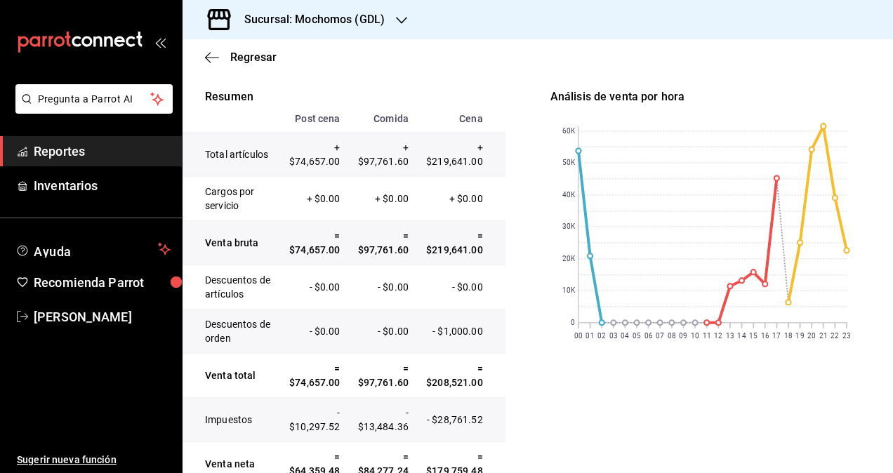
scroll to position [158, 0]
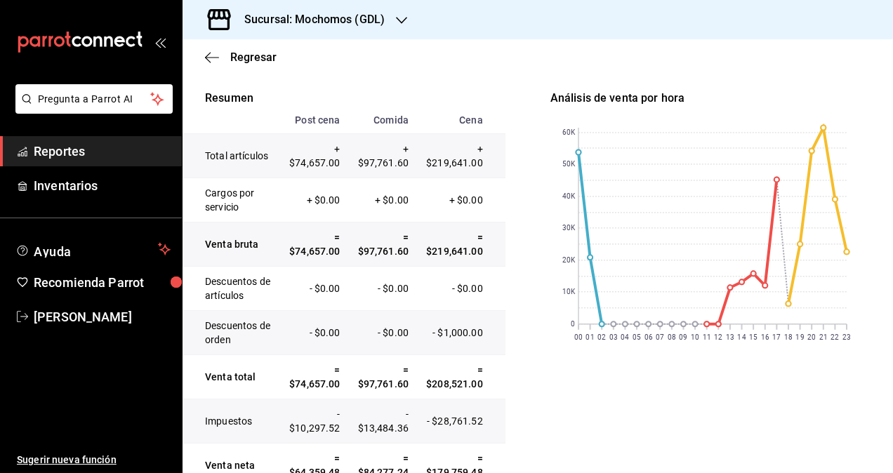
click at [354, 25] on h3 "Sucursal: Mochomos (GDL)" at bounding box center [309, 19] width 152 height 17
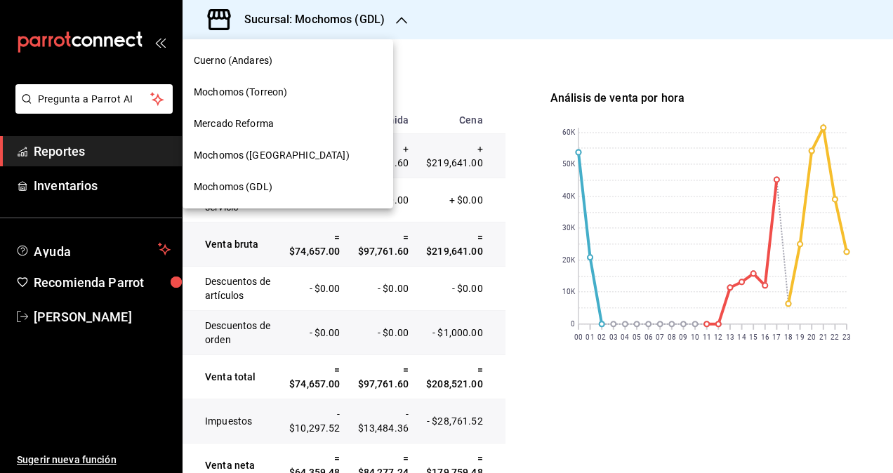
click at [415, 53] on div at bounding box center [446, 236] width 893 height 473
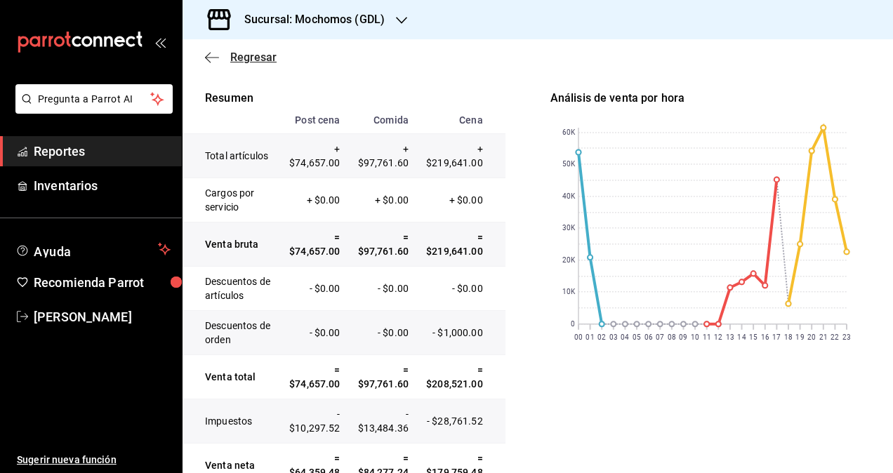
click at [225, 51] on span "Regresar" at bounding box center [241, 57] width 72 height 13
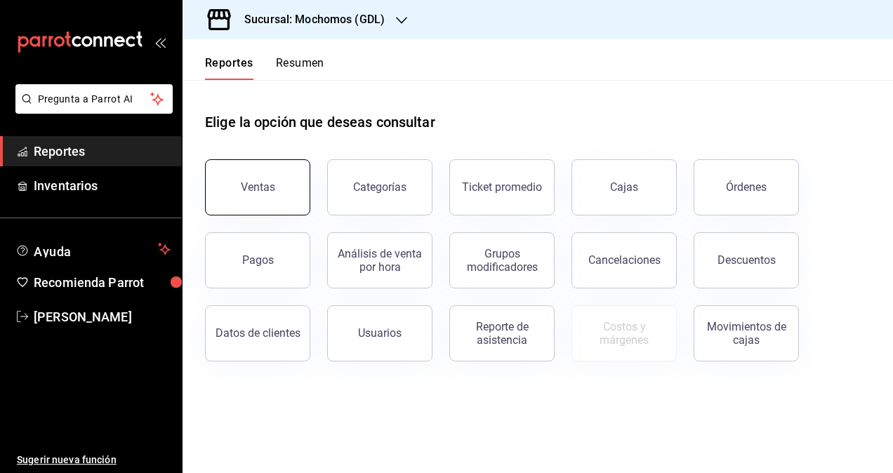
click at [300, 176] on button "Ventas" at bounding box center [257, 187] width 105 height 56
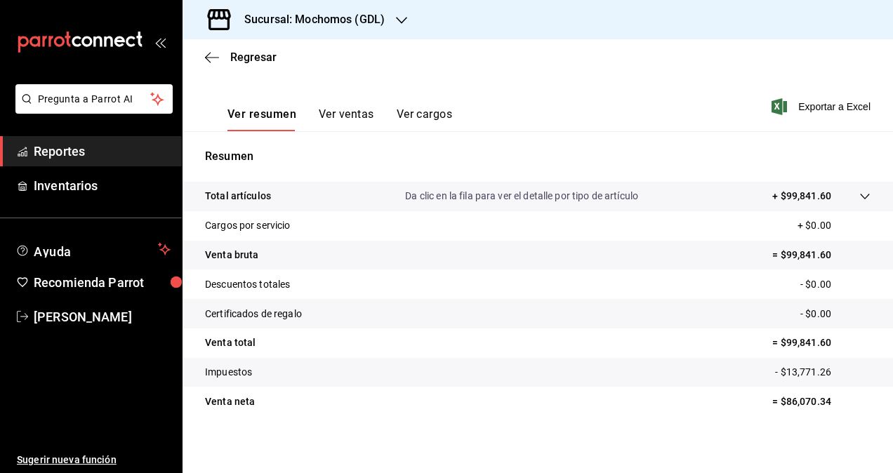
scroll to position [195, 0]
click at [254, 55] on span "Regresar" at bounding box center [253, 57] width 46 height 13
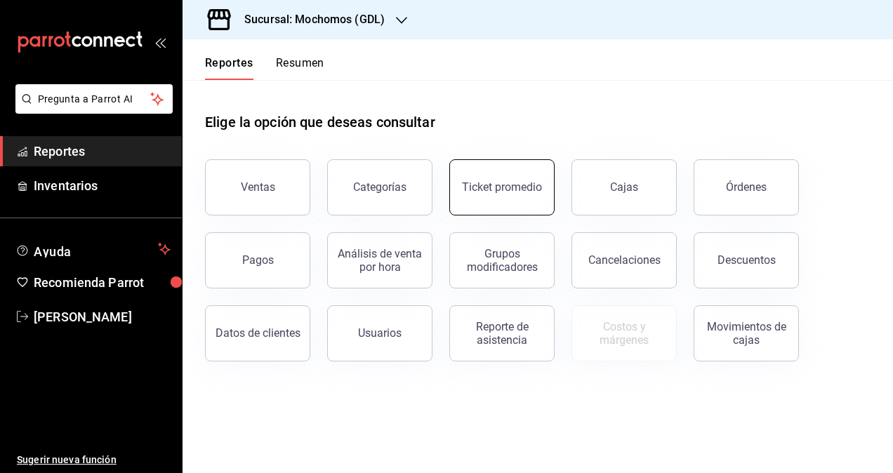
click at [501, 192] on div "Ticket promedio" at bounding box center [502, 186] width 80 height 13
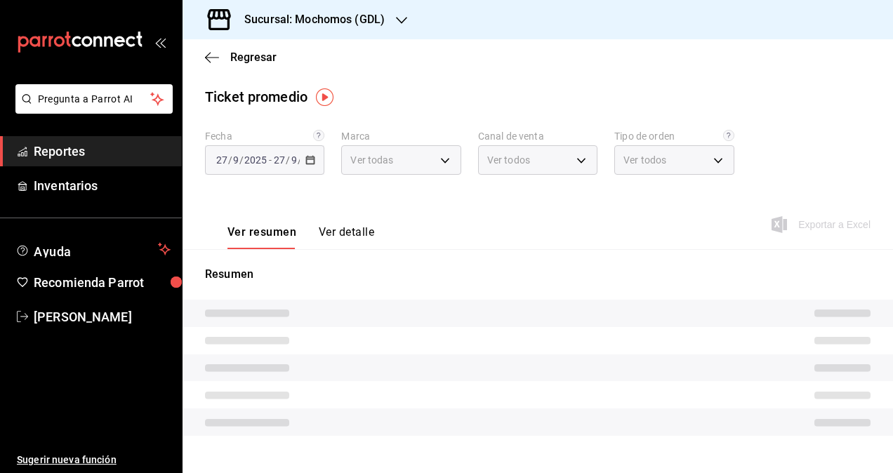
type input "36c25d4a-7cb0-456c-a434-e981d54830bc,9cac9703-0c5a-4d8b-addd-5b6b571d65b9"
type input "PARROT,UBER_EATS,RAPPI,DIDI_FOOD,ONLINE"
type input "c3d0baef-30c0-4718-9d76-caab43e27316,13c4cc4a-99d2-42c0-ba96-c3de8c08c13d,7b791…"
